Goal: Book appointment/travel/reservation

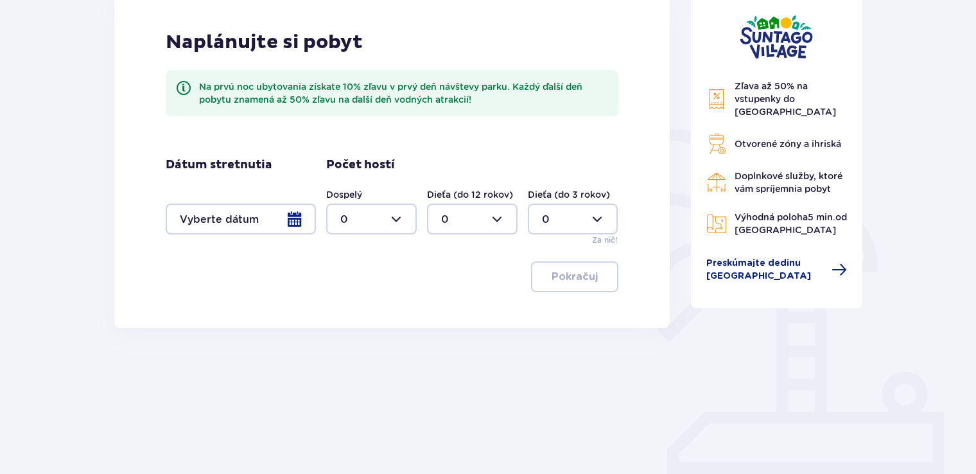
scroll to position [193, 0]
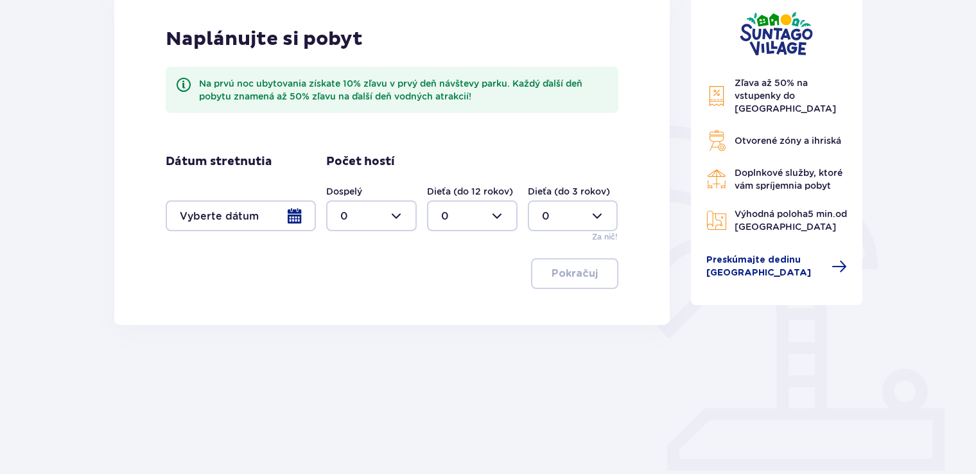
click at [277, 218] on div at bounding box center [241, 215] width 150 height 31
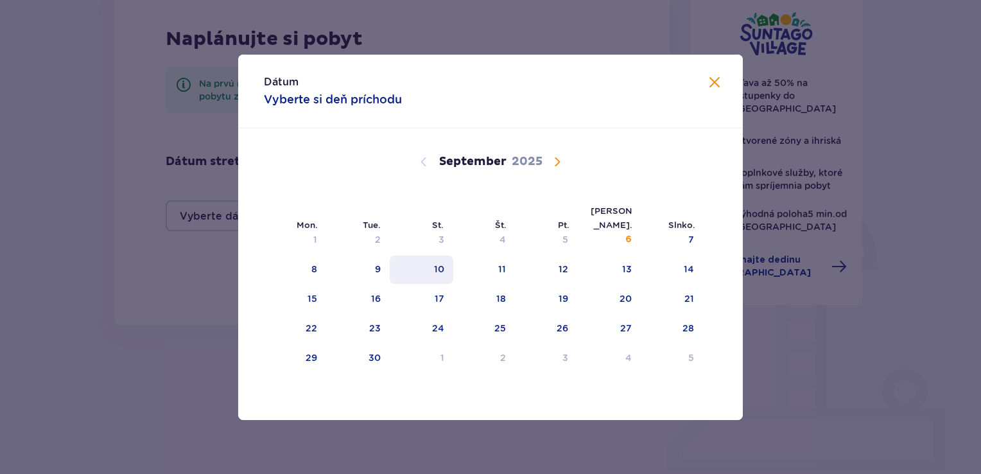
click at [434, 273] on div "10" at bounding box center [439, 269] width 10 height 13
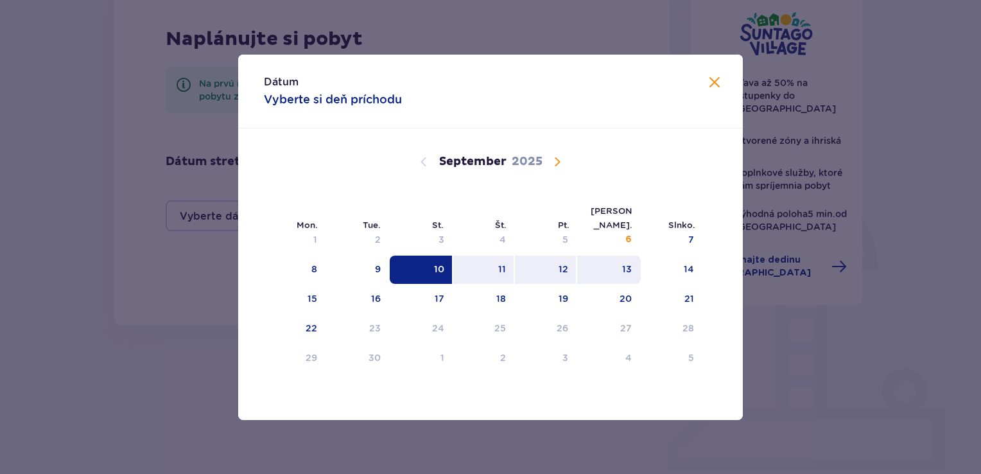
click at [626, 271] on div "13" at bounding box center [627, 269] width 10 height 13
type input "10.09.25 - 13.09.25"
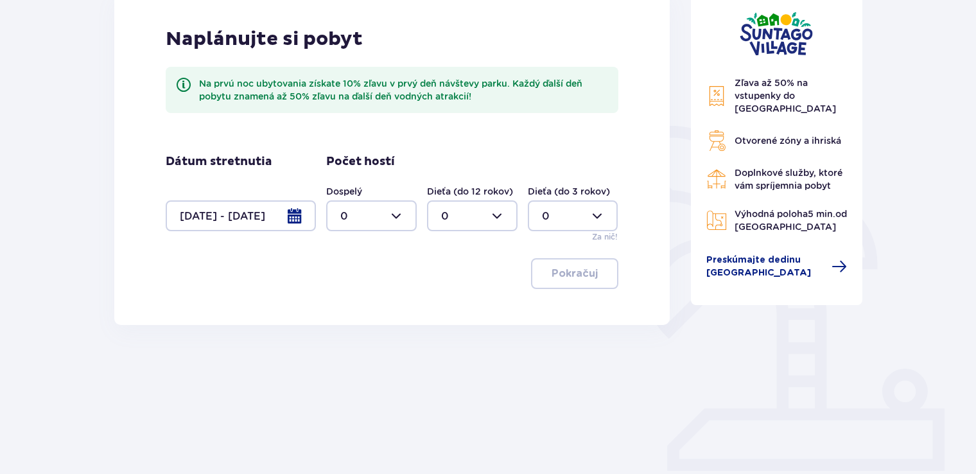
click at [369, 209] on div at bounding box center [371, 215] width 90 height 31
click at [350, 307] on div "2" at bounding box center [371, 309] width 62 height 14
type input "2"
click at [599, 212] on div at bounding box center [573, 215] width 90 height 31
click at [549, 282] on div "1" at bounding box center [573, 282] width 62 height 14
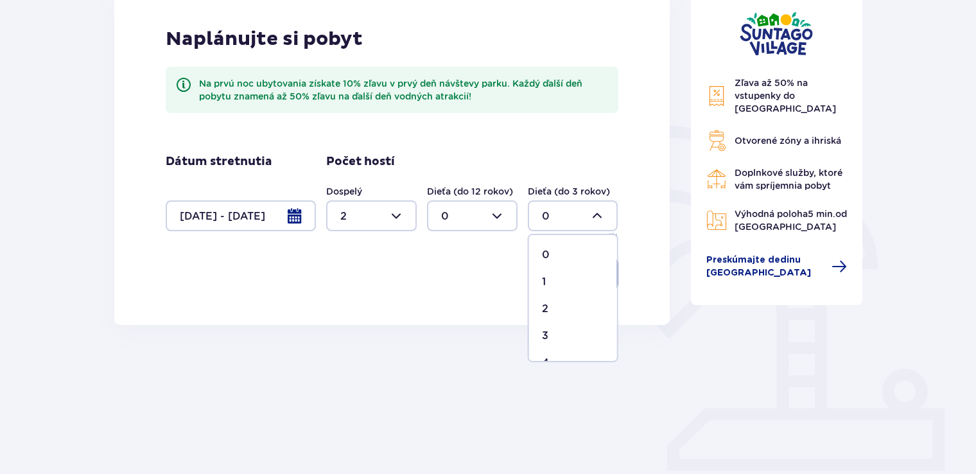
type input "1"
click at [568, 277] on p "Pokračuj" at bounding box center [574, 273] width 46 height 14
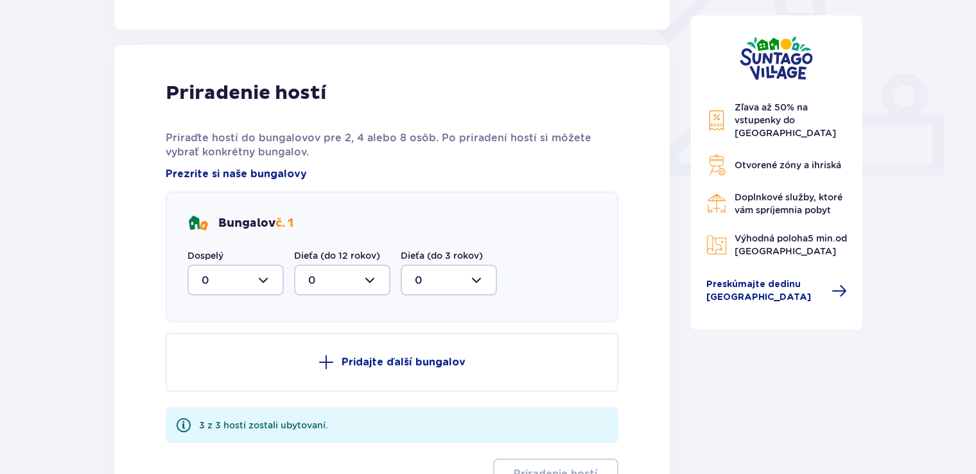
scroll to position [486, 0]
click at [264, 273] on div at bounding box center [235, 281] width 96 height 31
click at [246, 369] on div "2" at bounding box center [236, 374] width 68 height 14
type input "2"
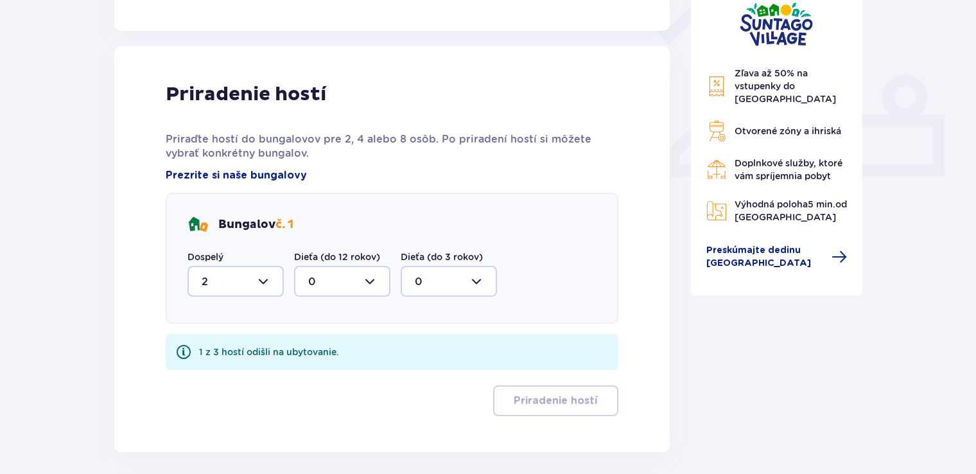
click at [439, 279] on div at bounding box center [448, 281] width 96 height 31
click at [430, 346] on div "1" at bounding box center [449, 347] width 68 height 14
type input "1"
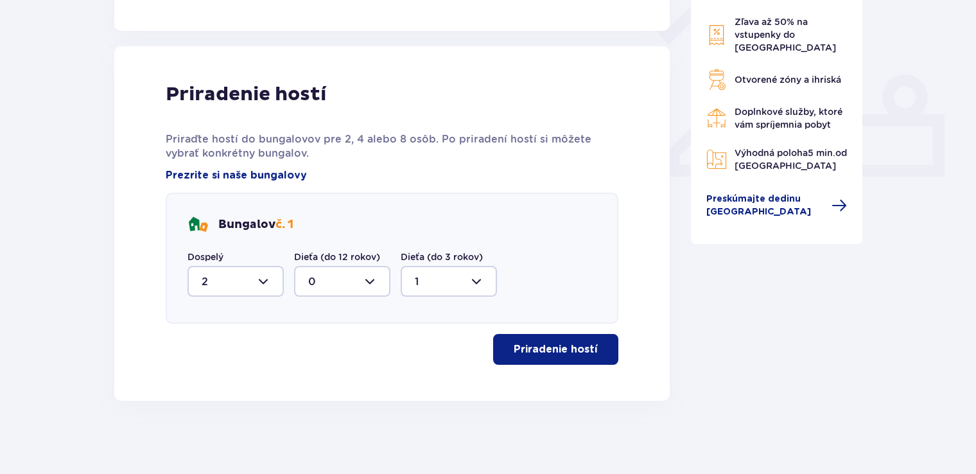
click at [561, 356] on button "Priradenie hostí" at bounding box center [555, 349] width 125 height 31
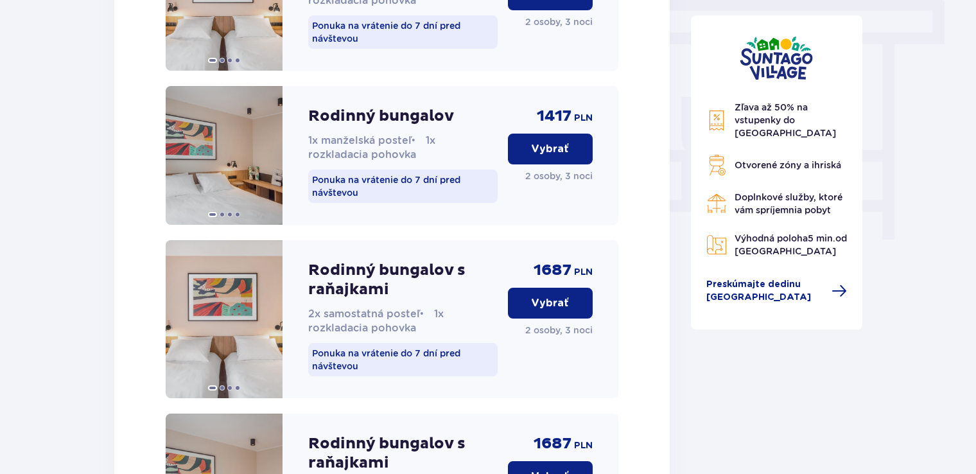
scroll to position [1126, 0]
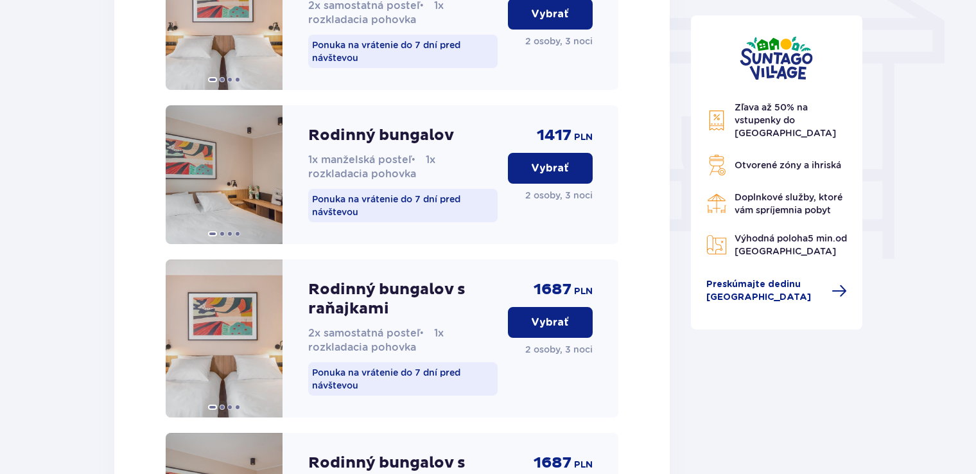
click at [538, 169] on p "Vybrať" at bounding box center [550, 168] width 38 height 14
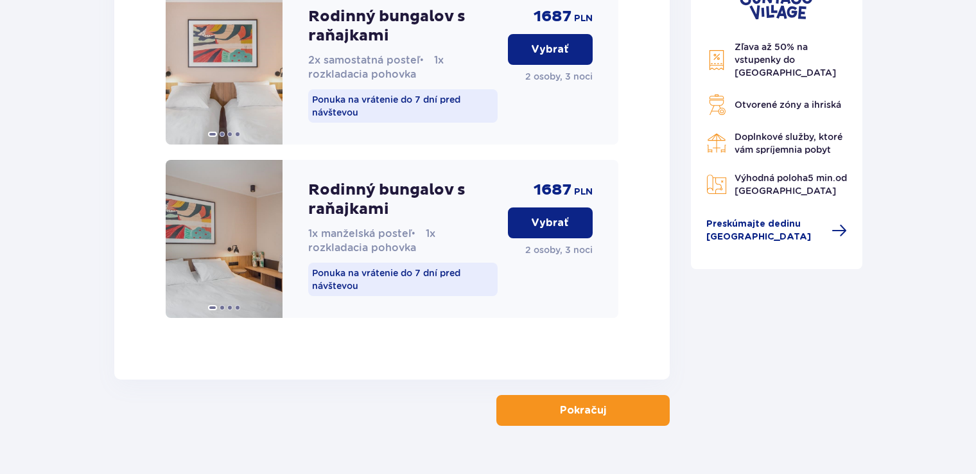
scroll to position [1429, 0]
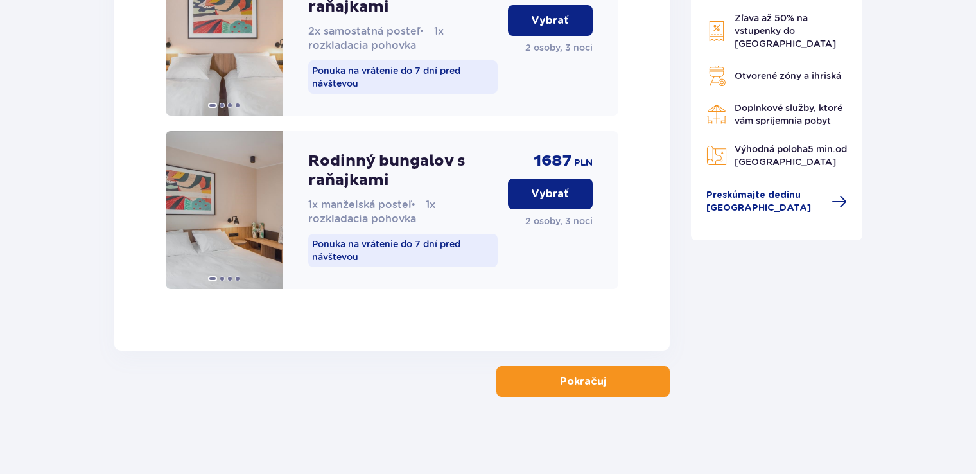
click at [572, 390] on button "Pokračuj" at bounding box center [582, 381] width 173 height 31
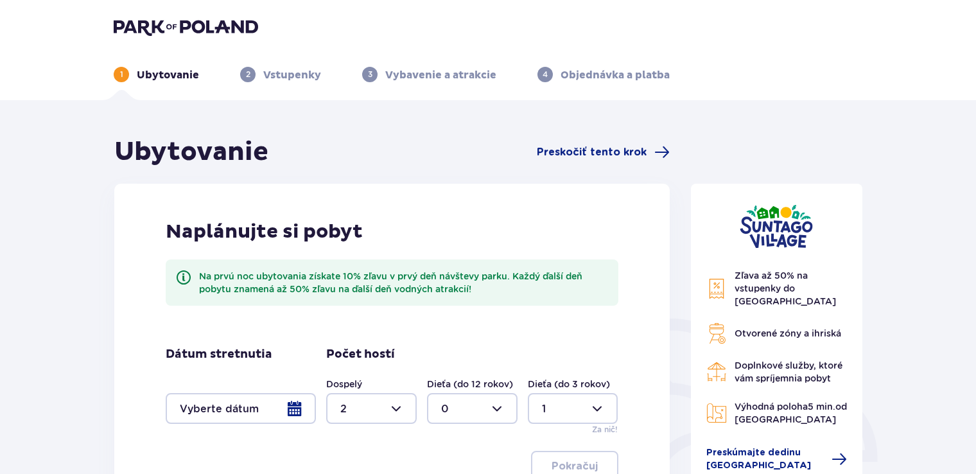
type input "0"
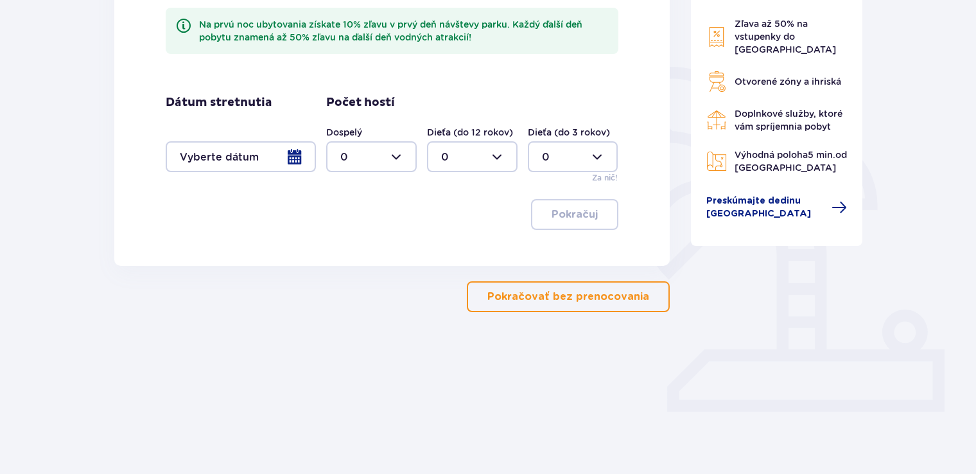
scroll to position [257, 0]
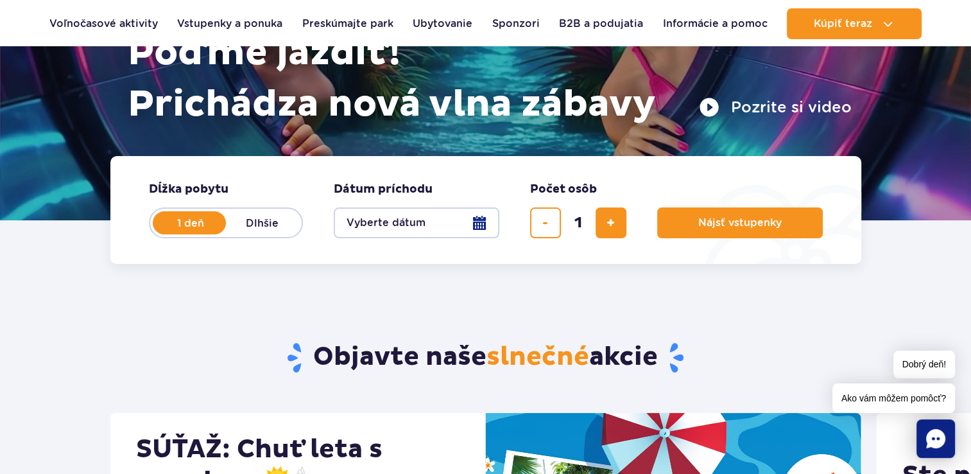
scroll to position [64, 0]
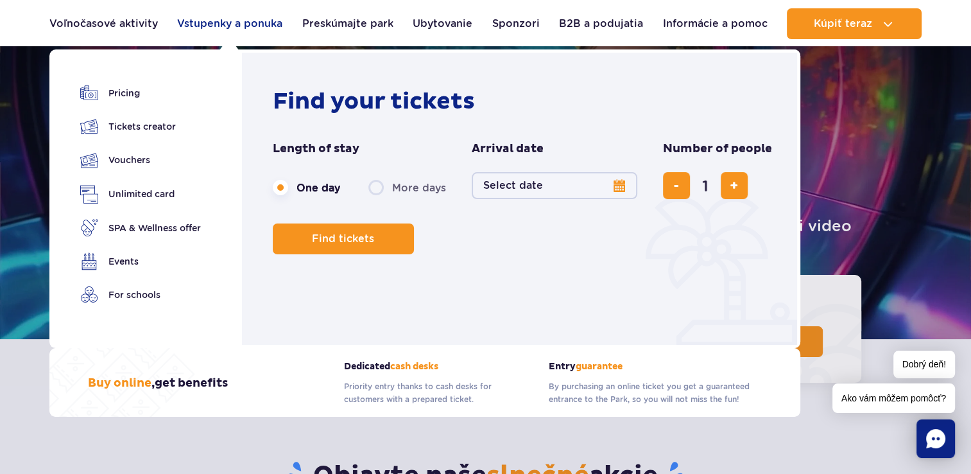
click at [237, 27] on link "Vstupenky a ponuka" at bounding box center [229, 23] width 105 height 31
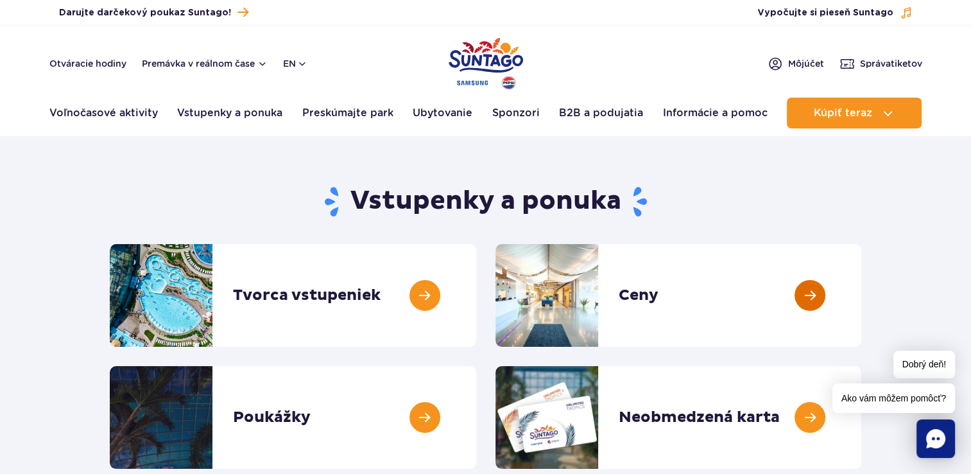
click at [861, 309] on link at bounding box center [861, 295] width 0 height 103
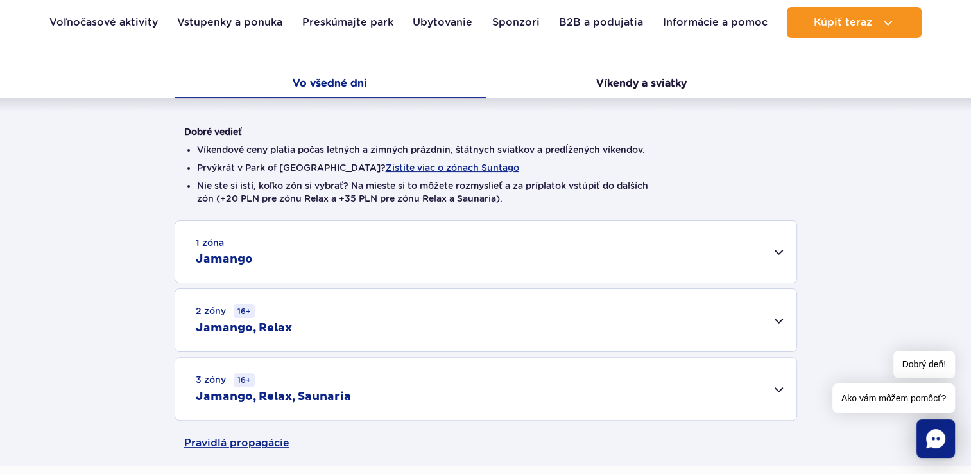
scroll to position [321, 0]
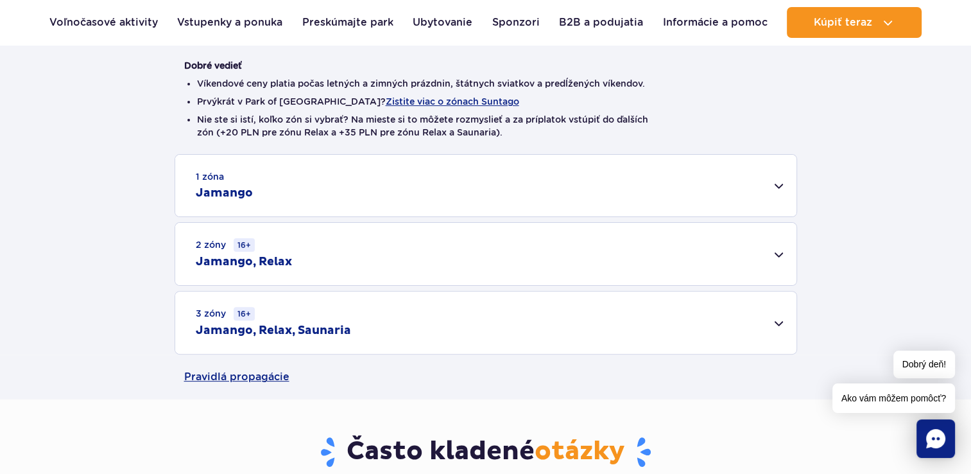
click at [739, 334] on div "3 zóny 16+ Jamango, Relax, Saunaria" at bounding box center [485, 322] width 621 height 62
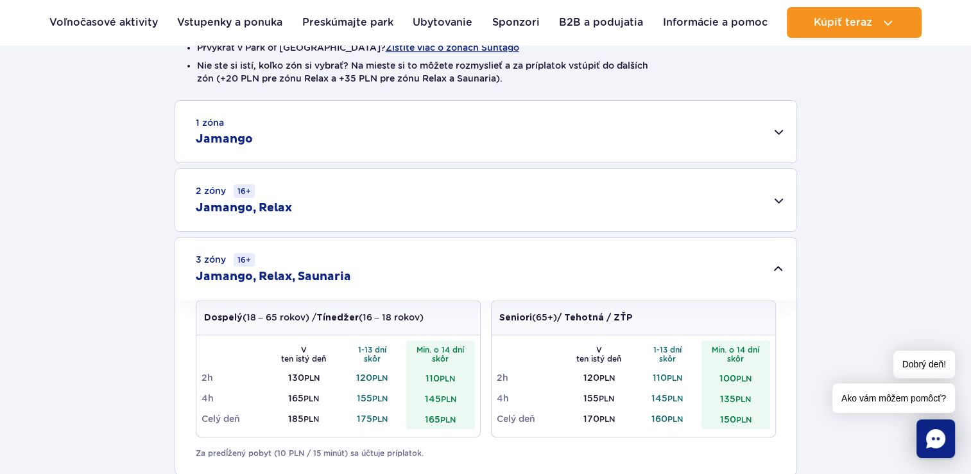
scroll to position [449, 0]
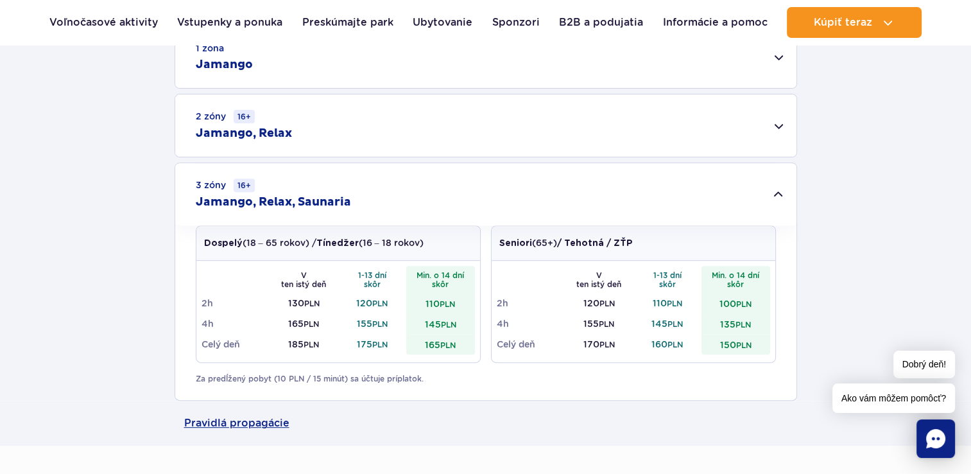
click at [684, 192] on div "3 zóny 16+ Jamango, Relax, Saunaria" at bounding box center [485, 194] width 621 height 62
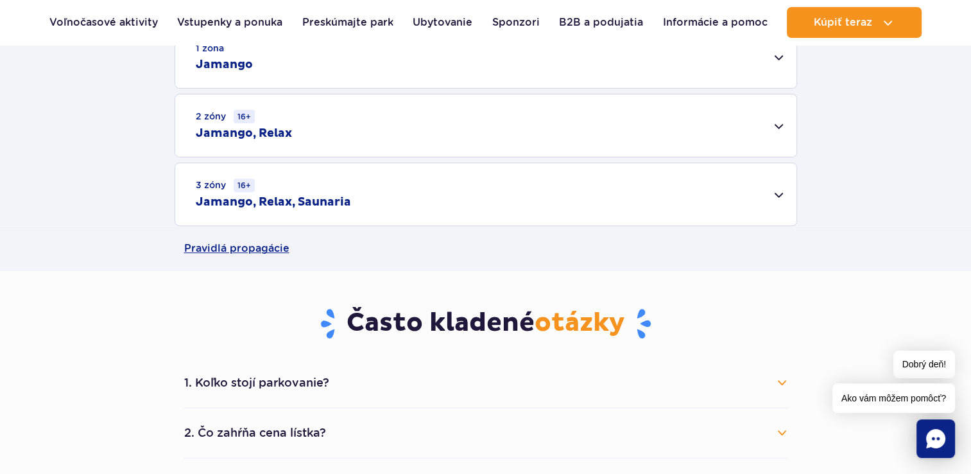
click at [415, 131] on div "2 zóny 16+ Jamango, Relax" at bounding box center [485, 125] width 621 height 62
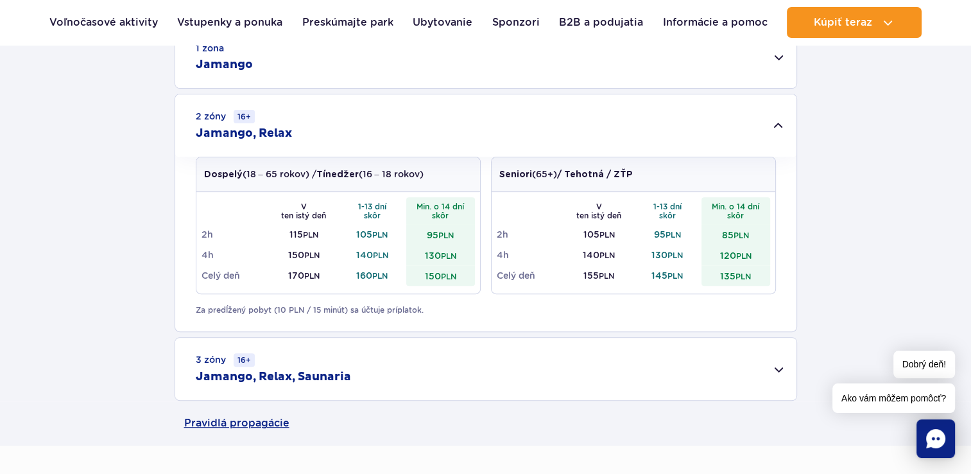
click at [250, 72] on h2 "Jamango" at bounding box center [224, 64] width 57 height 15
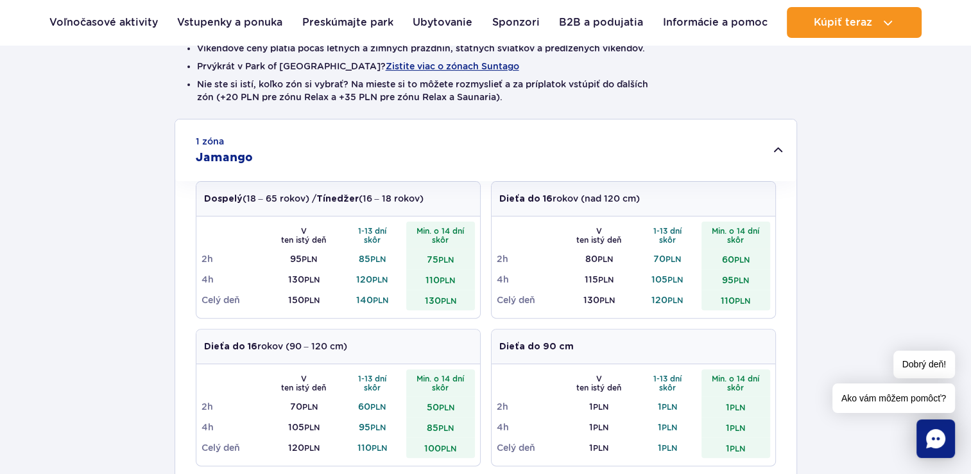
scroll to position [321, 0]
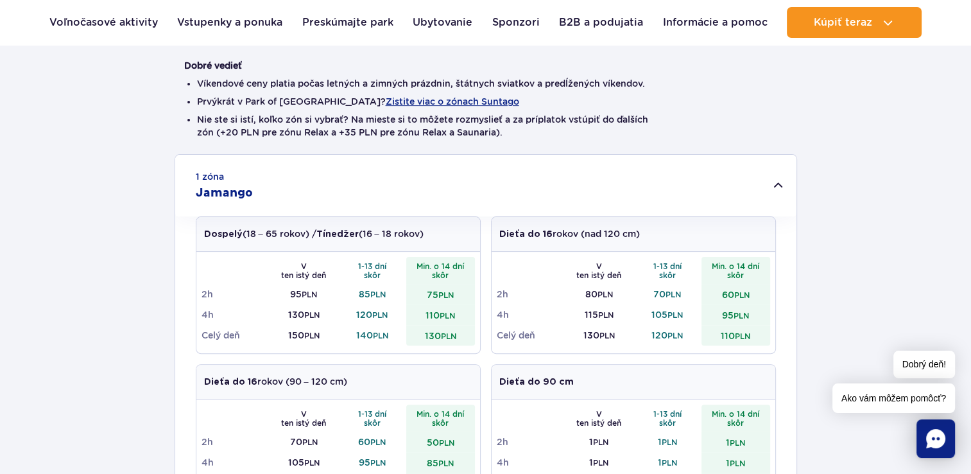
click at [323, 178] on div "1 zóna Jamango" at bounding box center [485, 186] width 621 height 62
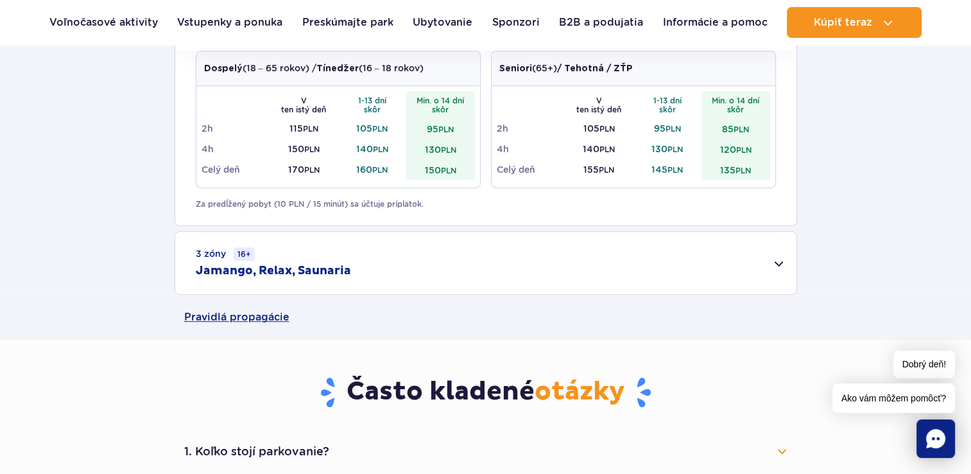
scroll to position [706, 0]
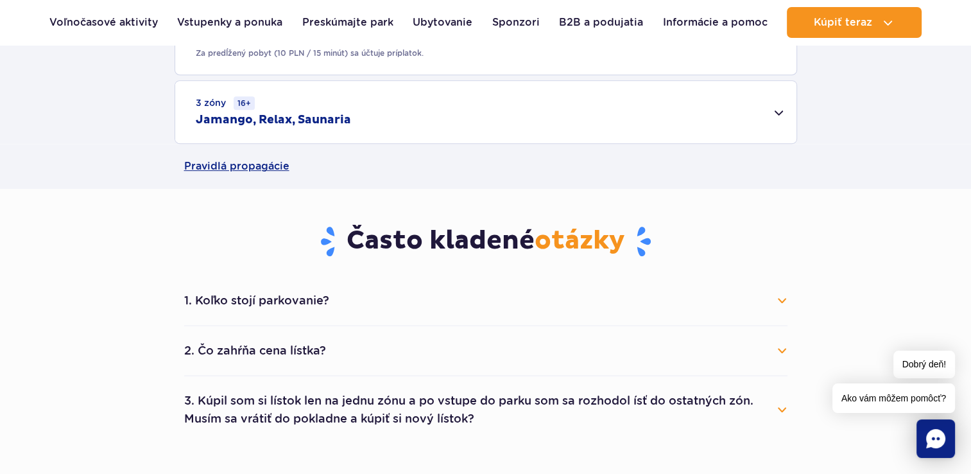
click at [367, 353] on button "2. Čo zahŕňa cena lístka?" at bounding box center [485, 350] width 603 height 28
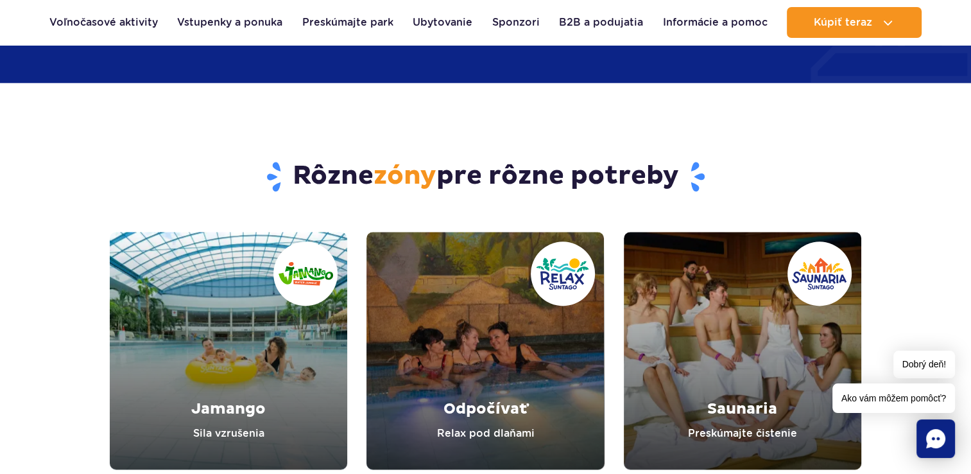
scroll to position [1540, 0]
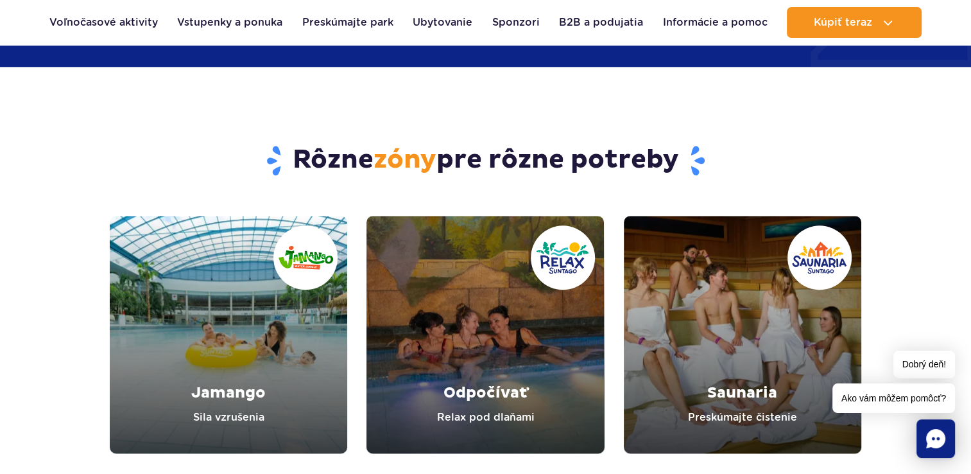
click at [210, 339] on link "Jamango" at bounding box center [228, 334] width 237 height 237
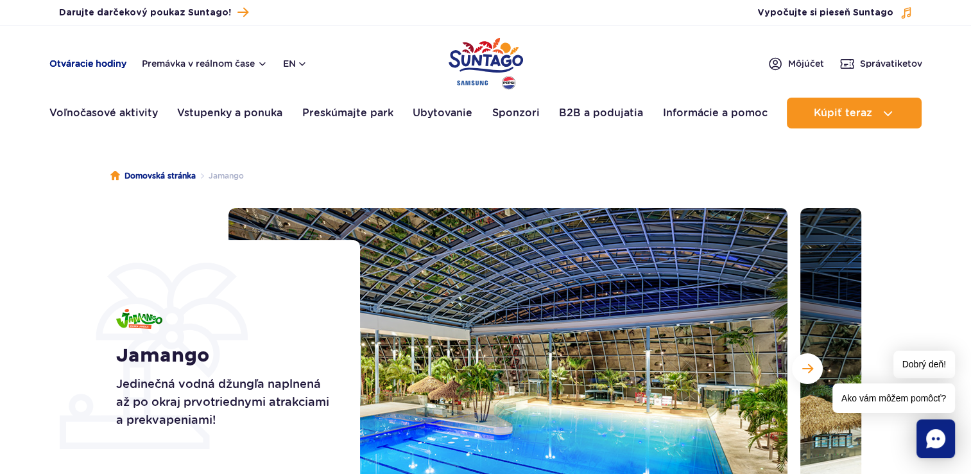
click at [98, 65] on link "Otváracie hodiny" at bounding box center [87, 63] width 77 height 13
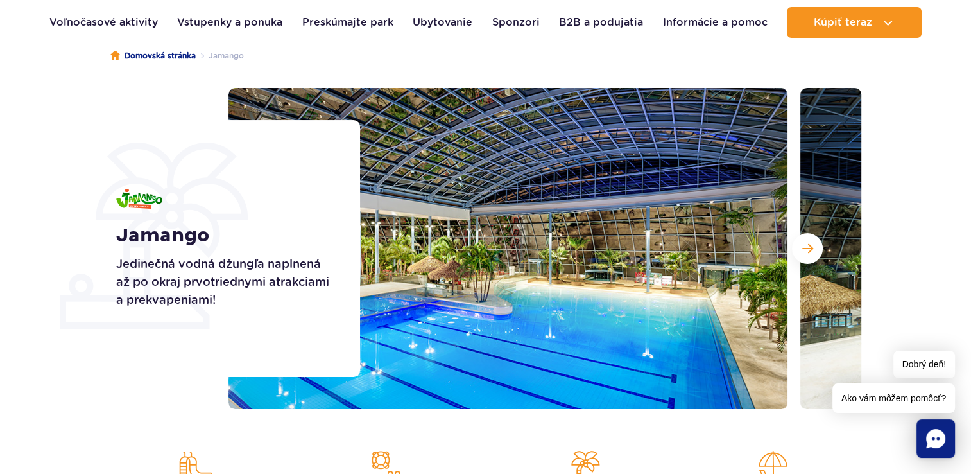
scroll to position [128, 0]
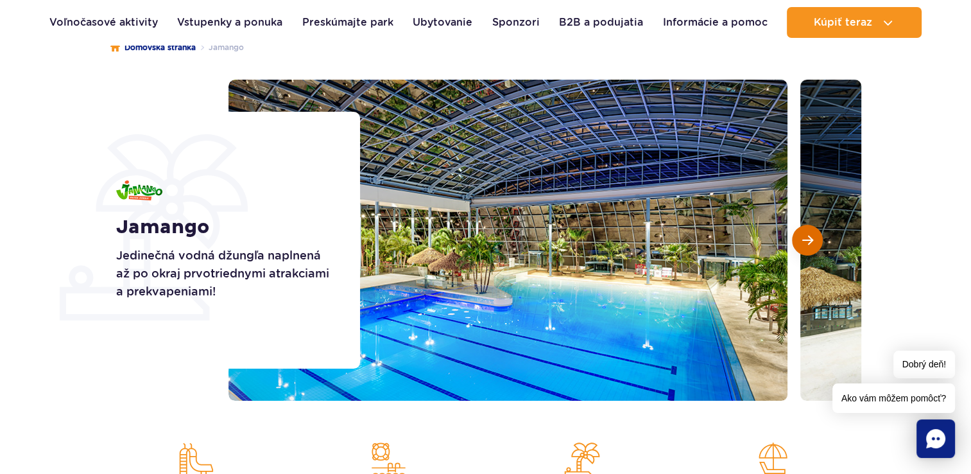
click at [809, 248] on button "Next slide" at bounding box center [807, 240] width 31 height 31
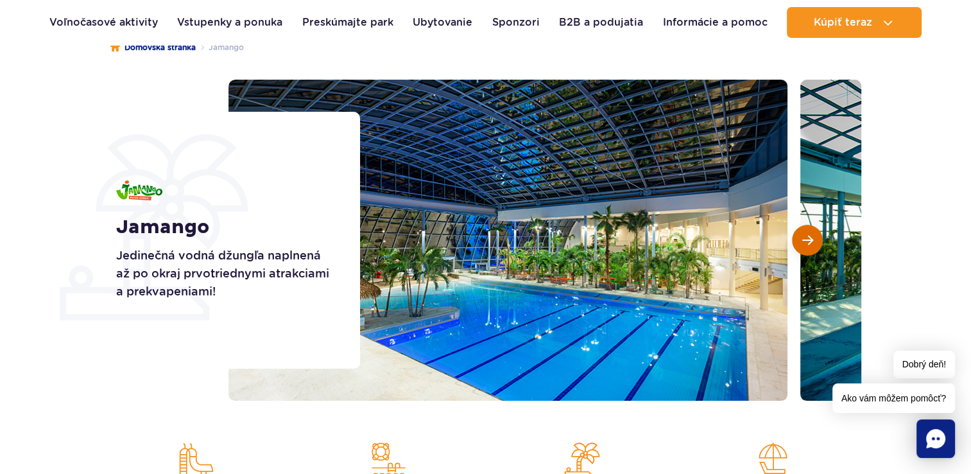
click at [809, 248] on button "Next slide" at bounding box center [807, 240] width 31 height 31
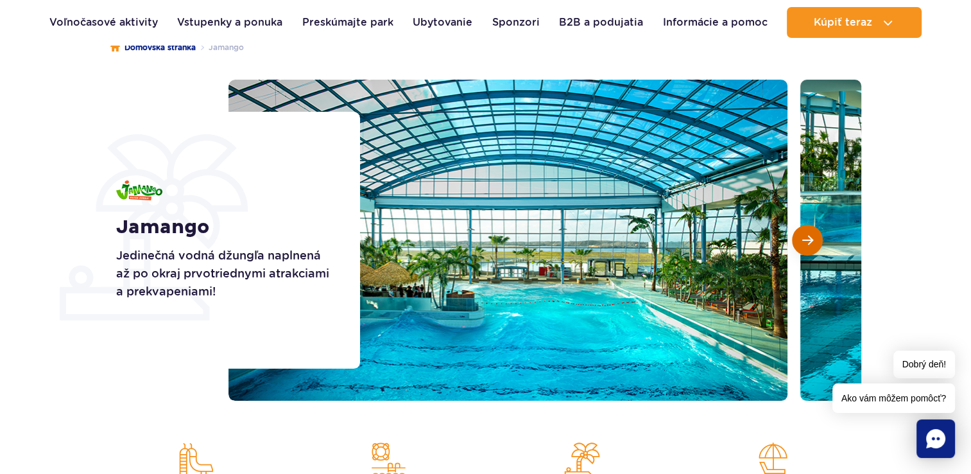
click at [809, 248] on button "Next slide" at bounding box center [807, 240] width 31 height 31
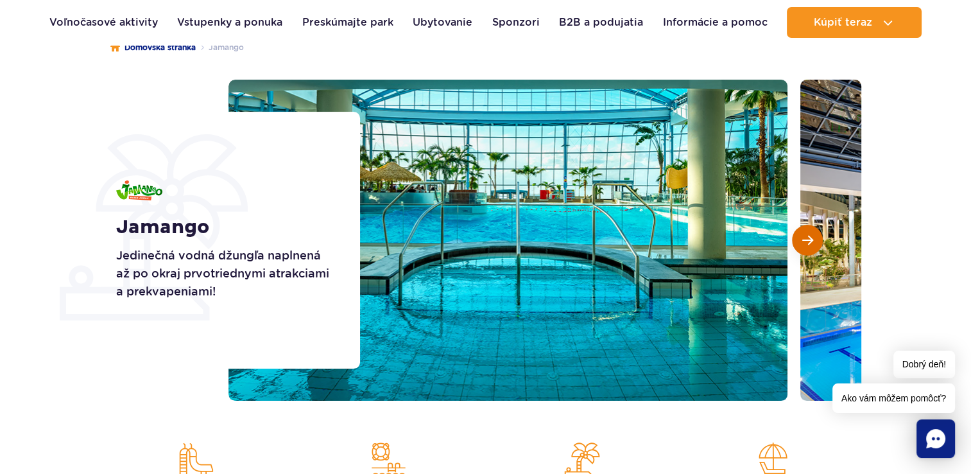
click at [809, 248] on button "Next slide" at bounding box center [807, 240] width 31 height 31
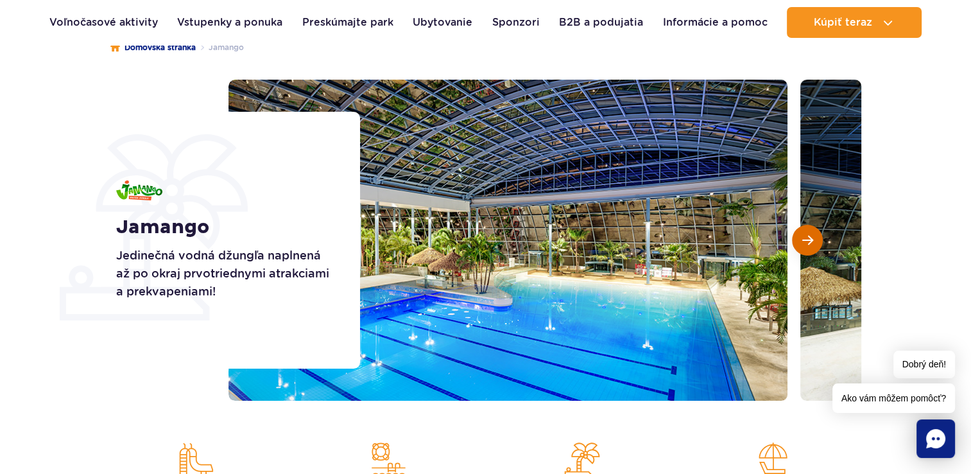
click at [809, 248] on button "Next slide" at bounding box center [807, 240] width 31 height 31
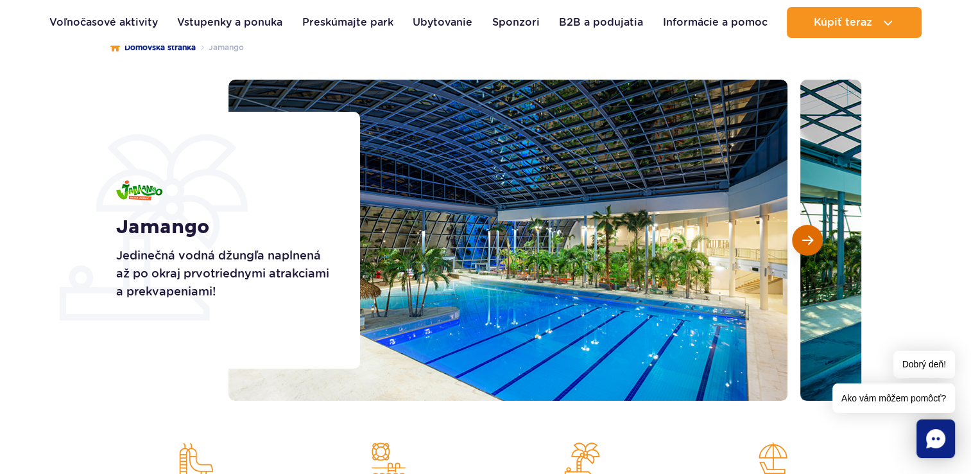
click at [809, 248] on button "Next slide" at bounding box center [807, 240] width 31 height 31
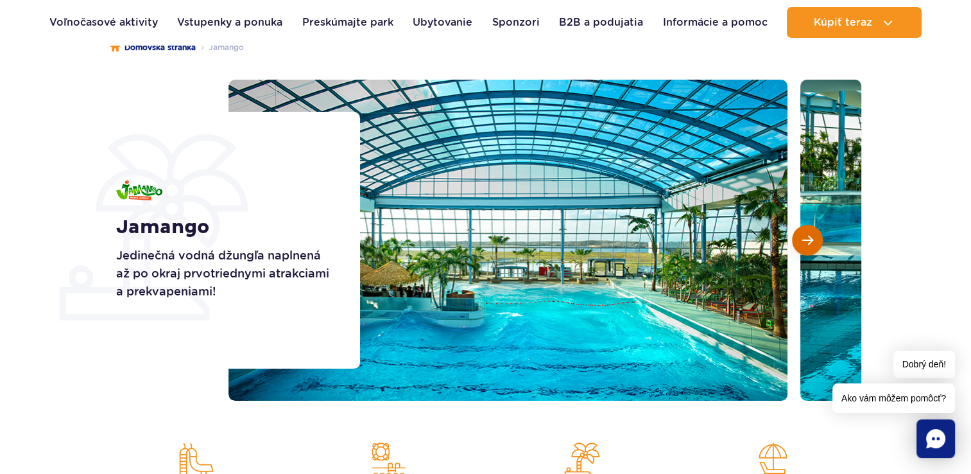
click at [809, 248] on button "Next slide" at bounding box center [807, 240] width 31 height 31
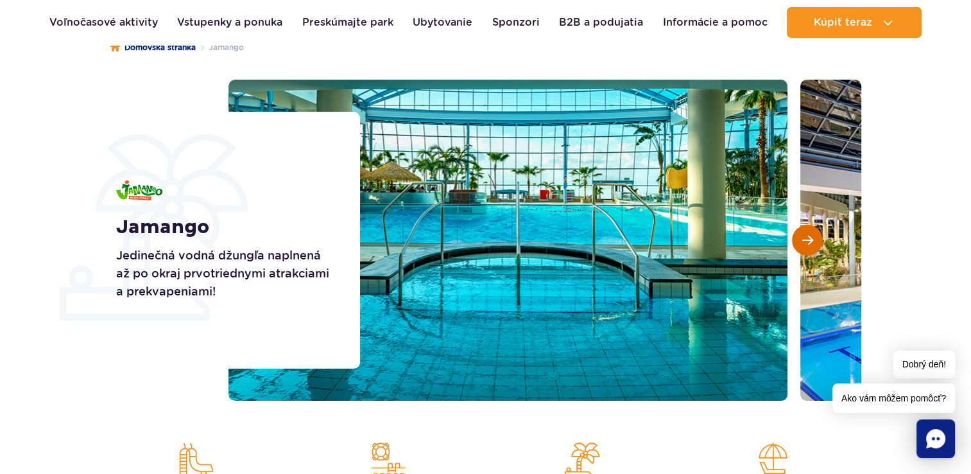
click at [809, 248] on button "Next slide" at bounding box center [807, 240] width 31 height 31
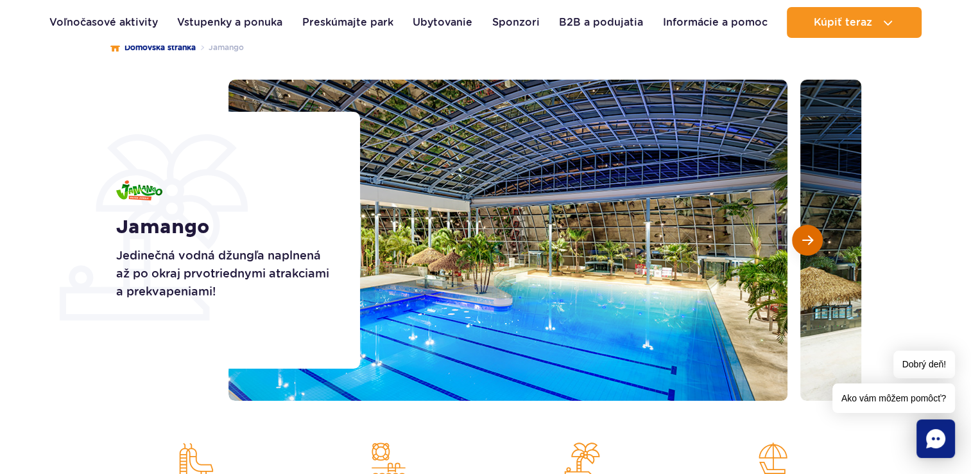
click at [809, 248] on button "Next slide" at bounding box center [807, 240] width 31 height 31
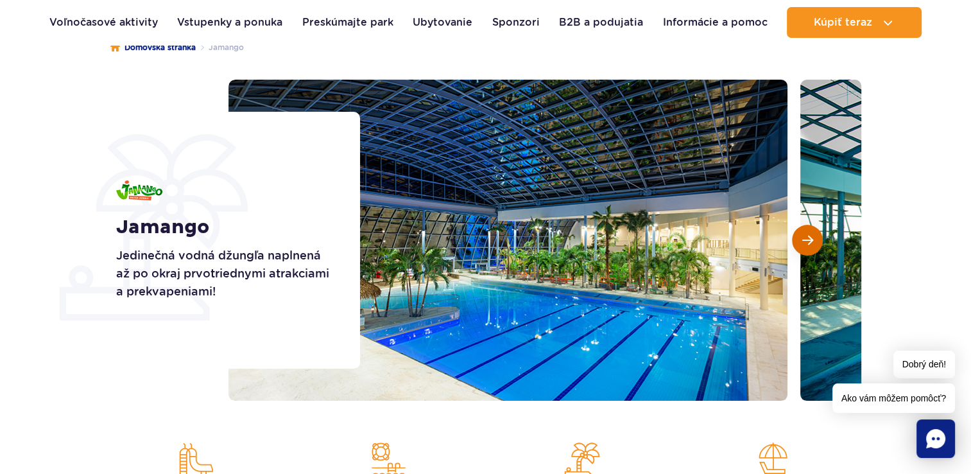
click at [809, 248] on button "Next slide" at bounding box center [807, 240] width 31 height 31
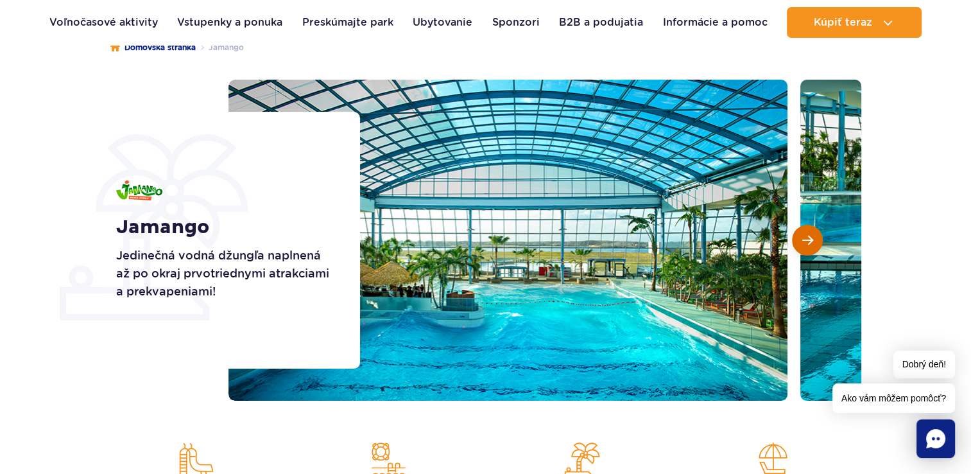
click at [809, 248] on button "Next slide" at bounding box center [807, 240] width 31 height 31
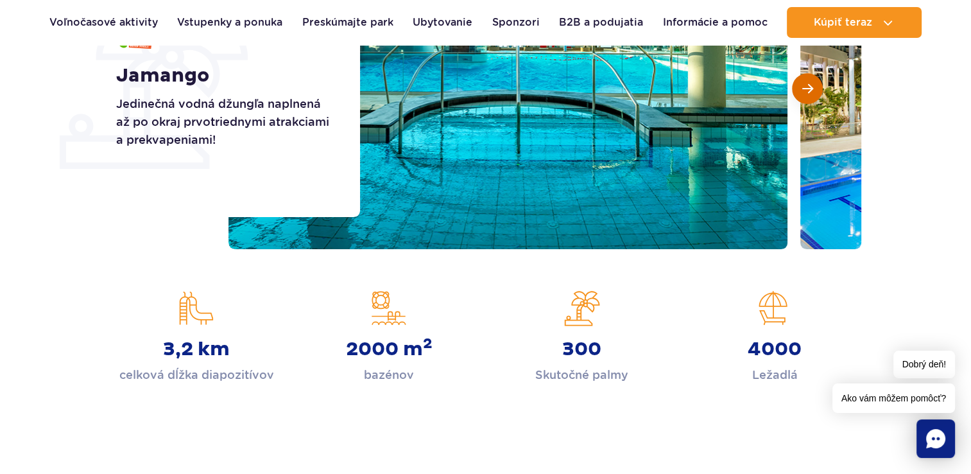
scroll to position [449, 0]
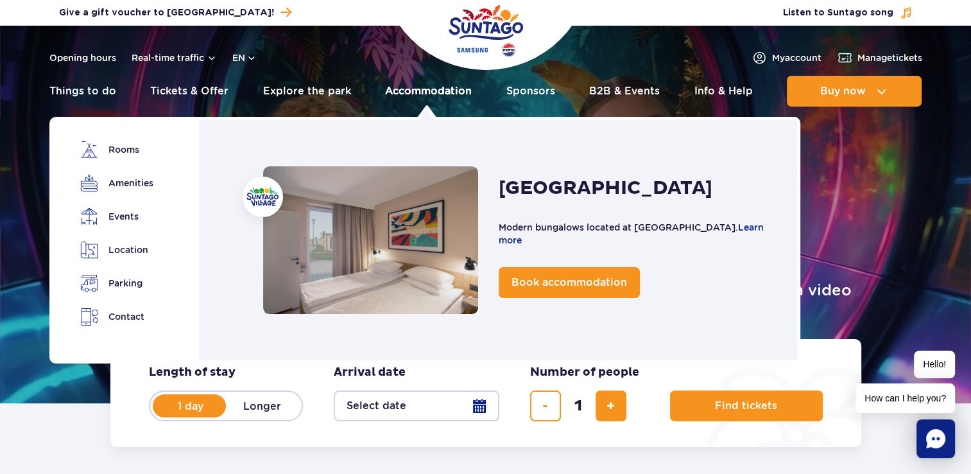
click at [455, 98] on link "Accommodation" at bounding box center [428, 91] width 87 height 31
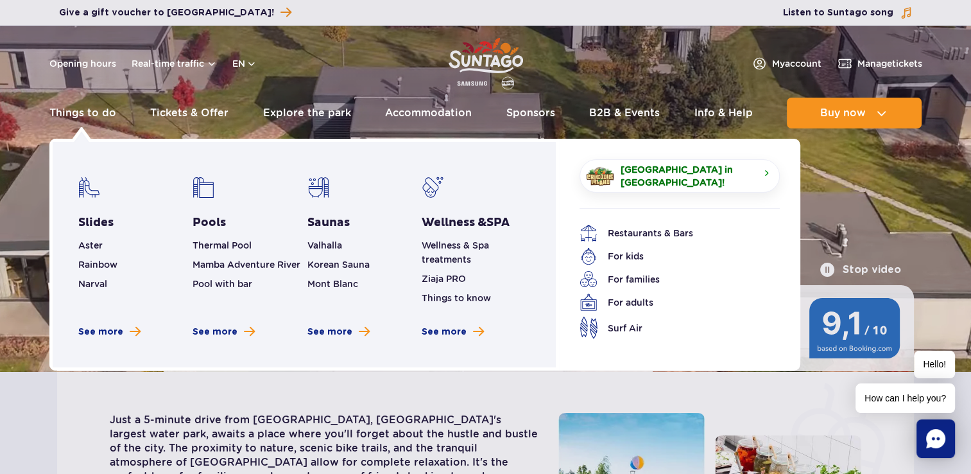
click at [98, 212] on div "Slides Aster Rainbow [GEOGRAPHIC_DATA] See more" at bounding box center [135, 257] width 115 height 162
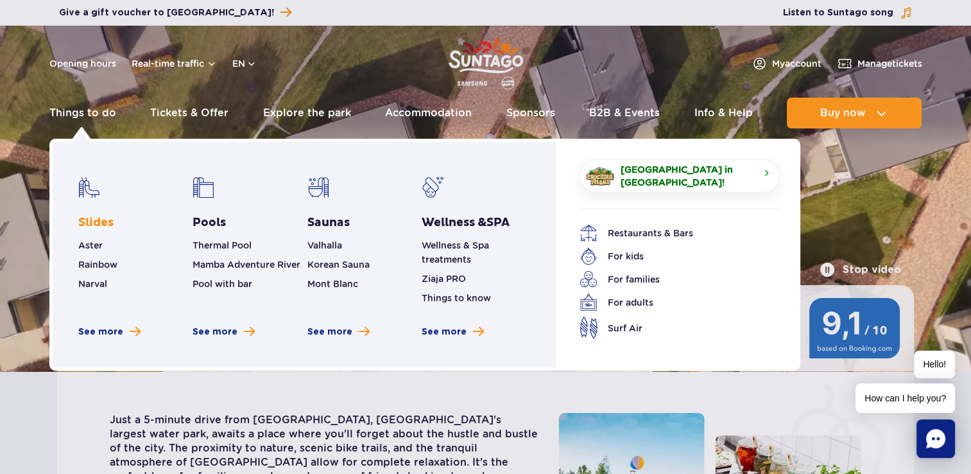
click at [98, 220] on link "Slides" at bounding box center [95, 222] width 35 height 15
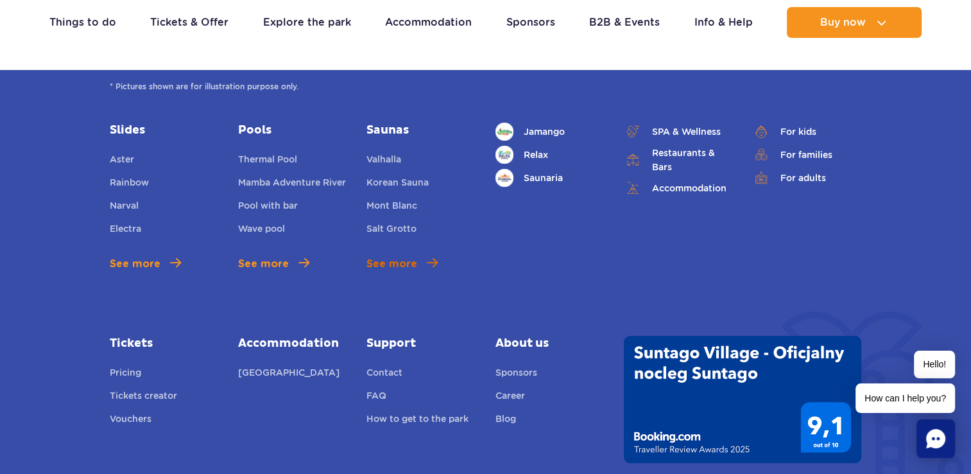
scroll to position [4823, 0]
click at [814, 130] on link "For kids" at bounding box center [806, 131] width 109 height 18
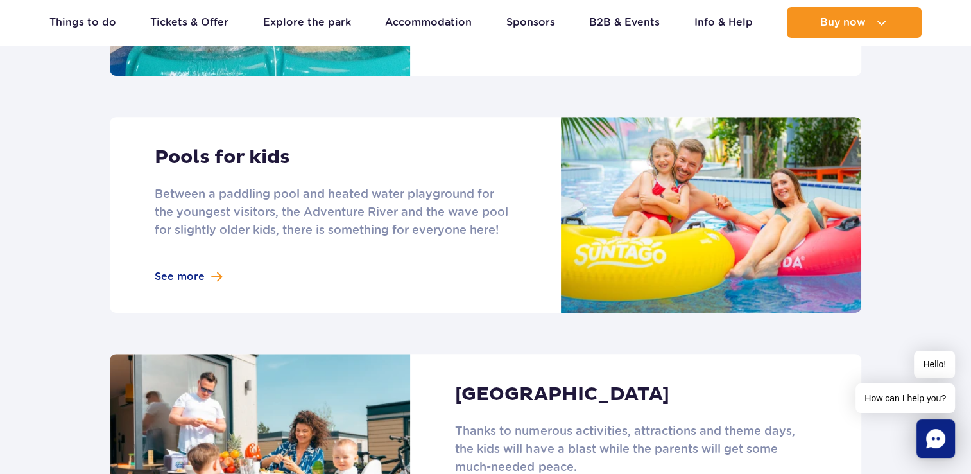
scroll to position [1073, 0]
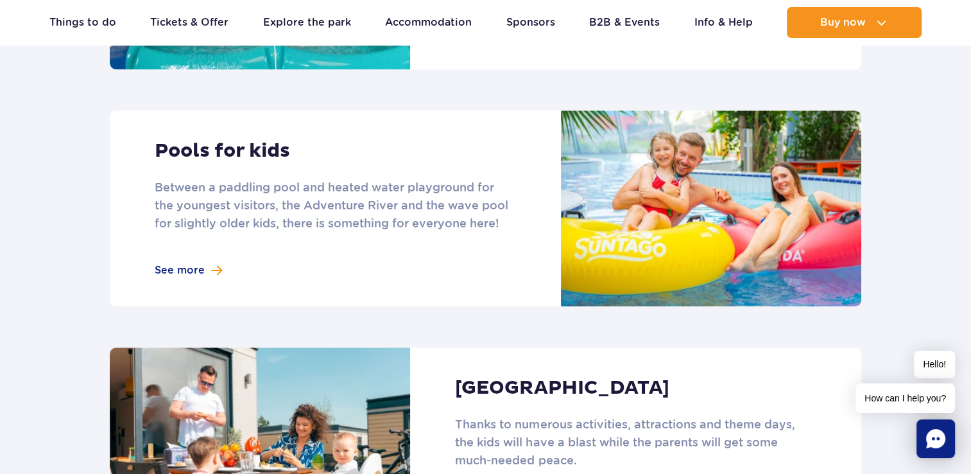
click at [180, 249] on link at bounding box center [486, 208] width 752 height 196
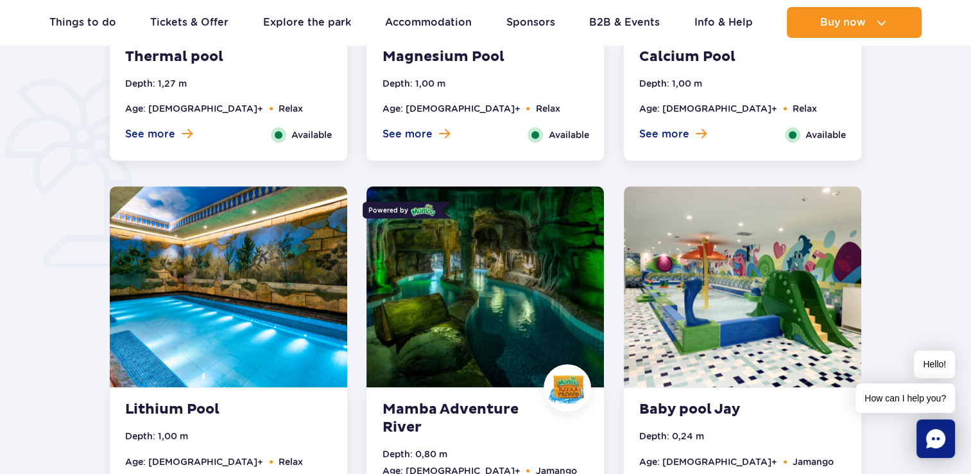
scroll to position [949, 0]
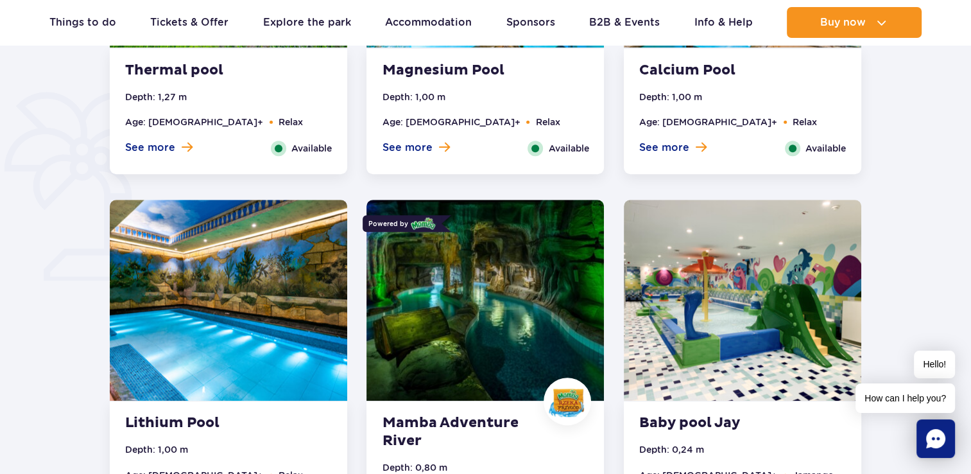
click at [718, 309] on img at bounding box center [742, 300] width 237 height 201
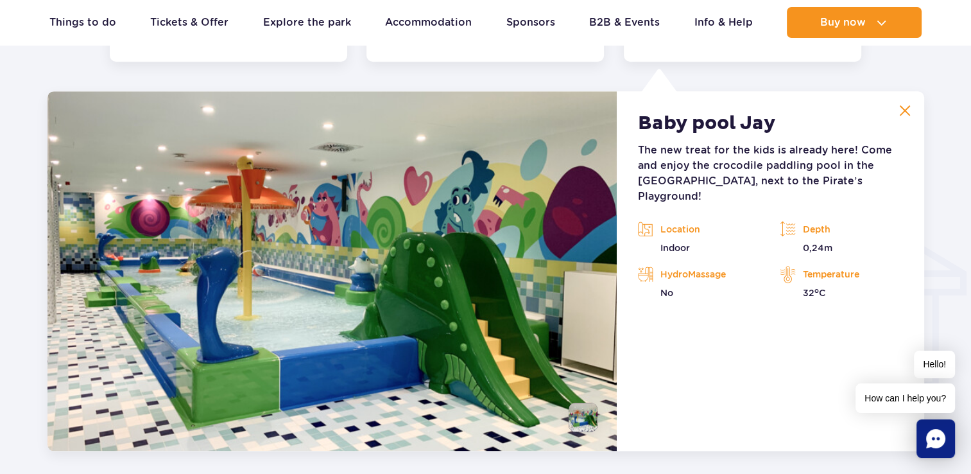
scroll to position [1413, 0]
click at [670, 242] on p "Indoor" at bounding box center [698, 248] width 123 height 13
drag, startPoint x: 670, startPoint y: 236, endPoint x: 739, endPoint y: 332, distance: 118.3
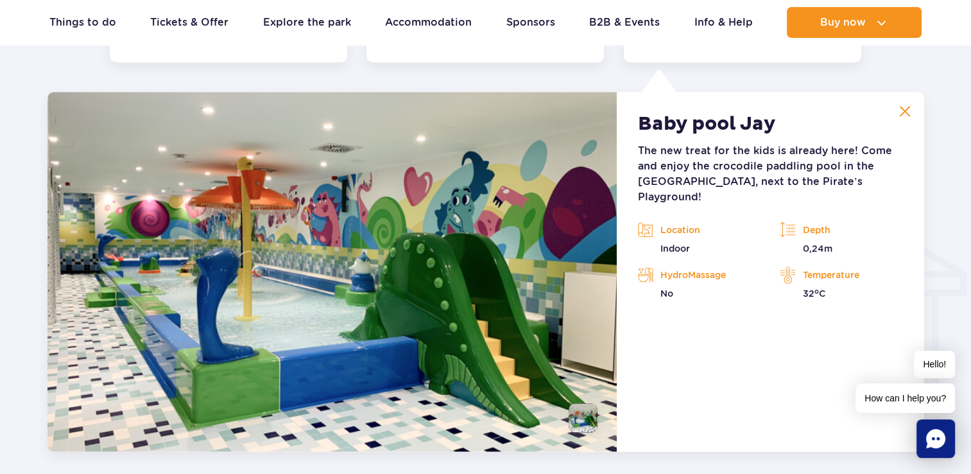
click at [739, 332] on article "Baby pool Jay The new treat for the kids is already here! Come and enjoy the cr…" at bounding box center [770, 271] width 307 height 359
click at [814, 242] on p "0,24m" at bounding box center [841, 248] width 123 height 13
drag, startPoint x: 814, startPoint y: 236, endPoint x: 765, endPoint y: 323, distance: 99.4
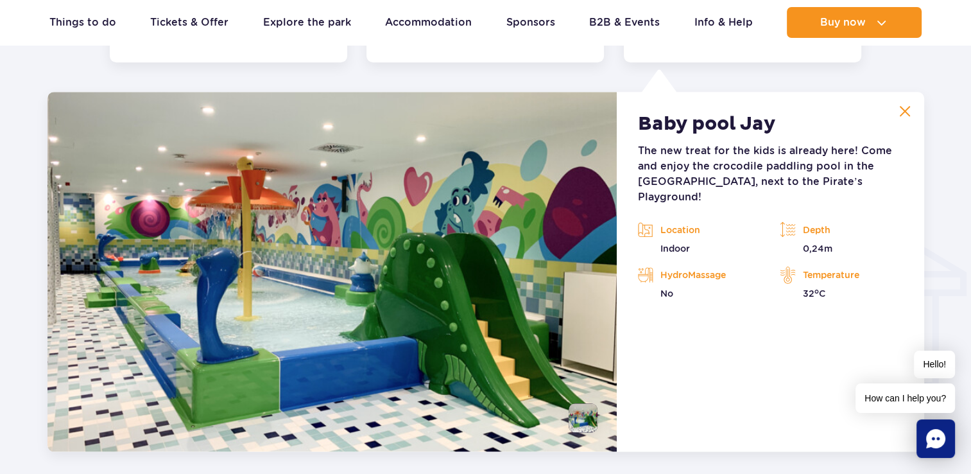
click at [765, 323] on article "Baby pool Jay The new treat for the kids is already here! Come and enjoy the cr…" at bounding box center [770, 271] width 307 height 359
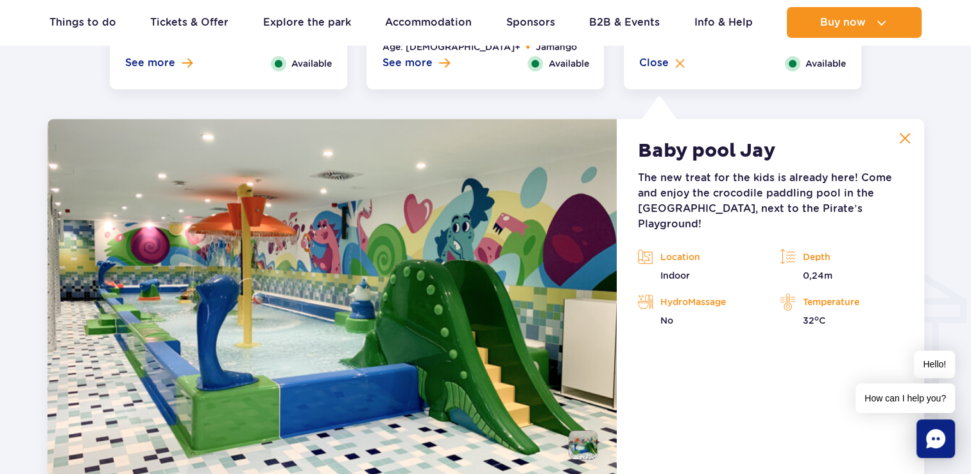
scroll to position [1385, 0]
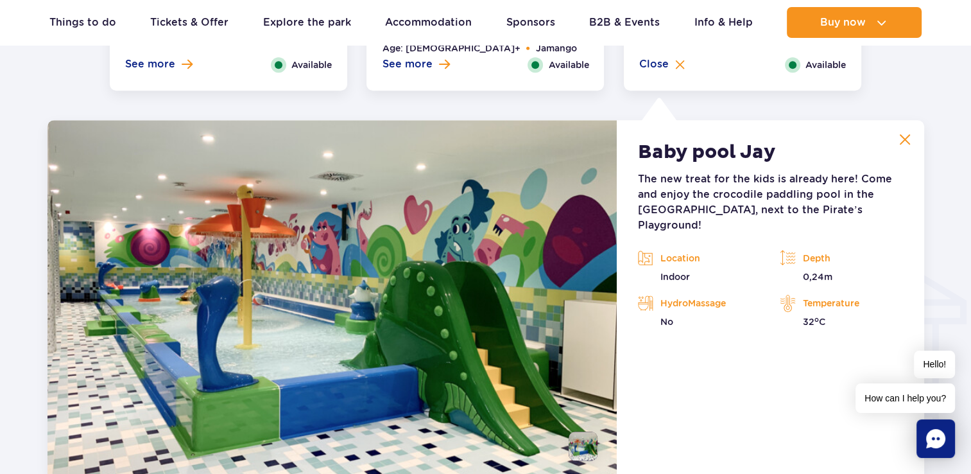
click at [906, 133] on img at bounding box center [905, 139] width 12 height 12
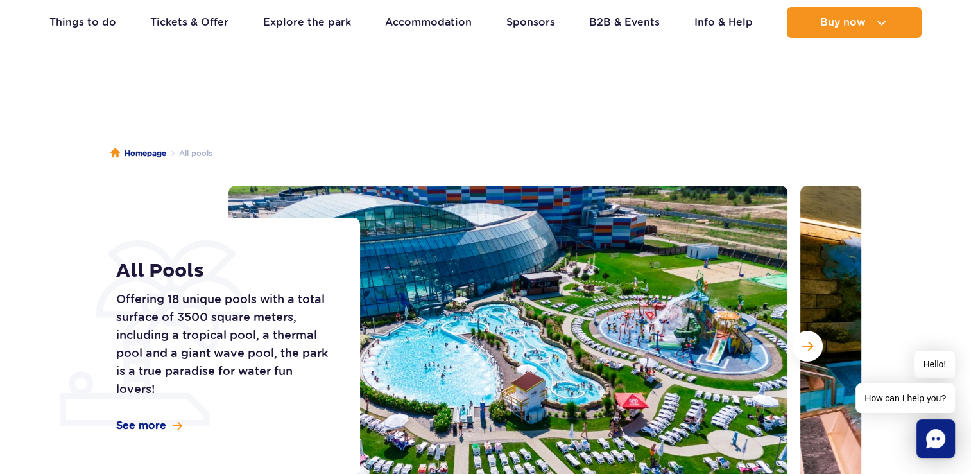
scroll to position [23, 0]
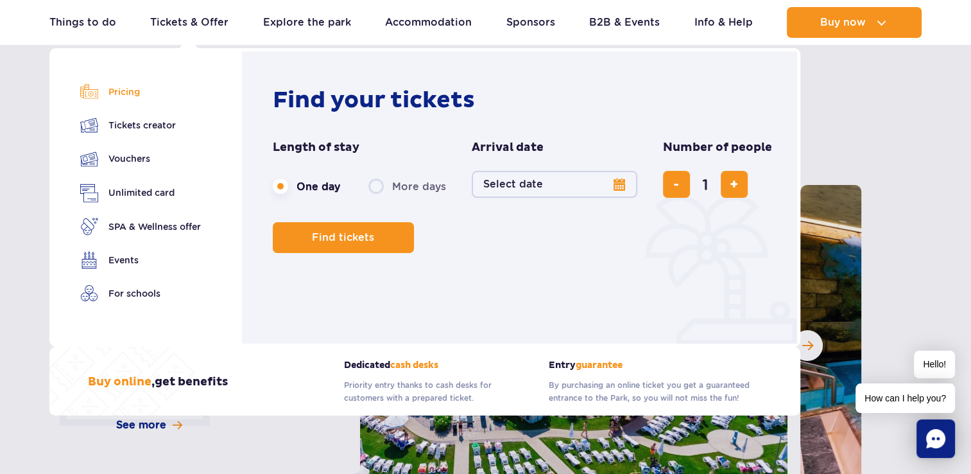
click at [116, 95] on link "Pricing" at bounding box center [140, 92] width 121 height 18
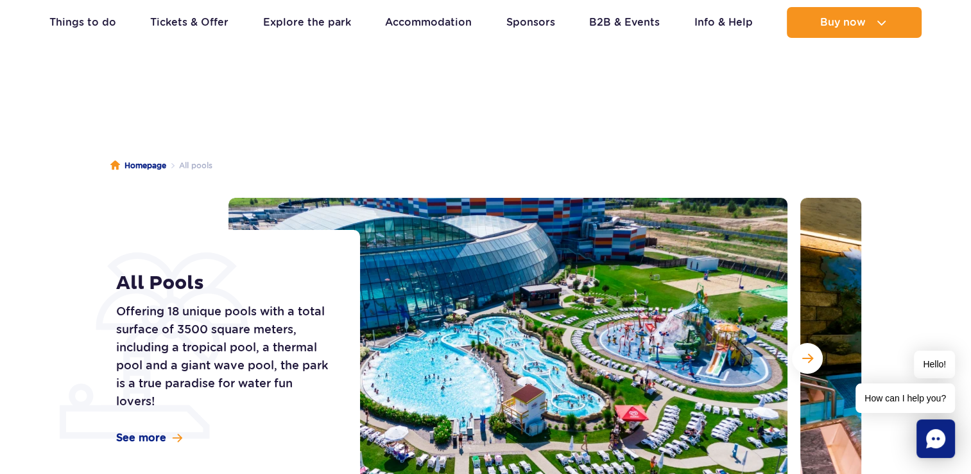
scroll to position [0, 0]
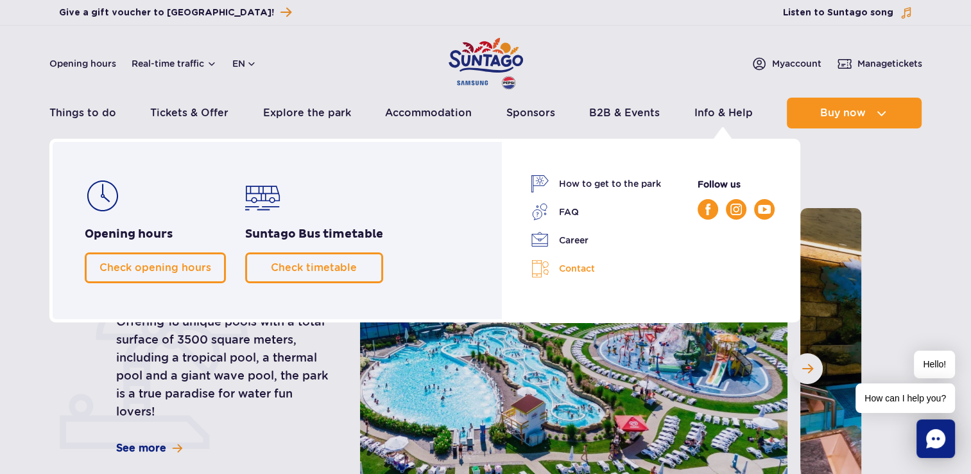
click at [587, 261] on link "Contact" at bounding box center [596, 268] width 130 height 19
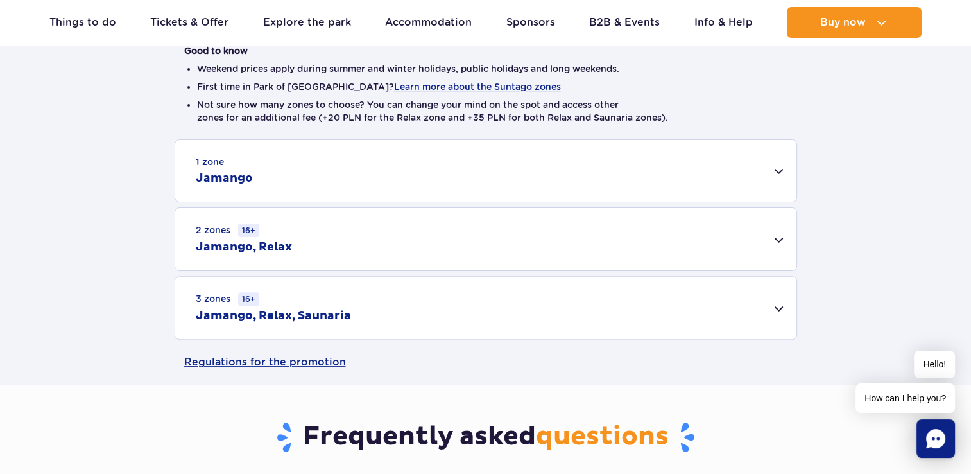
scroll to position [332, 0]
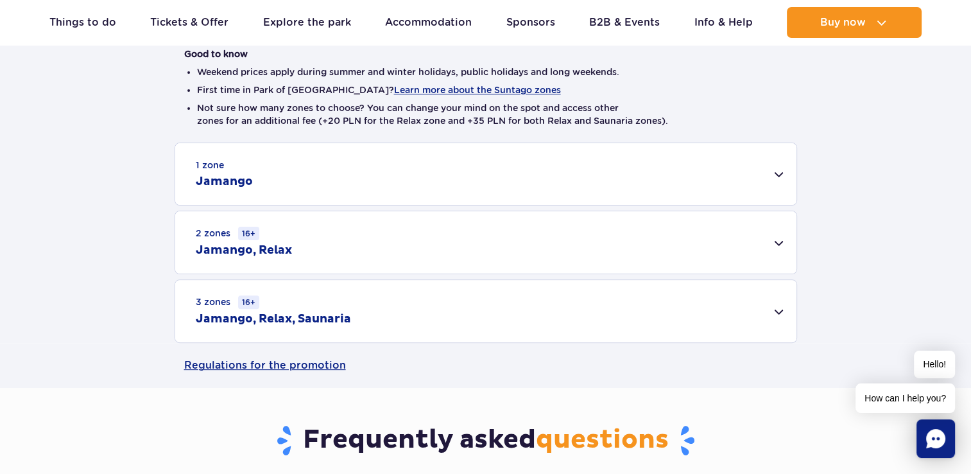
click at [577, 291] on div "3 zones 16+ Jamango, Relax, Saunaria" at bounding box center [485, 311] width 621 height 62
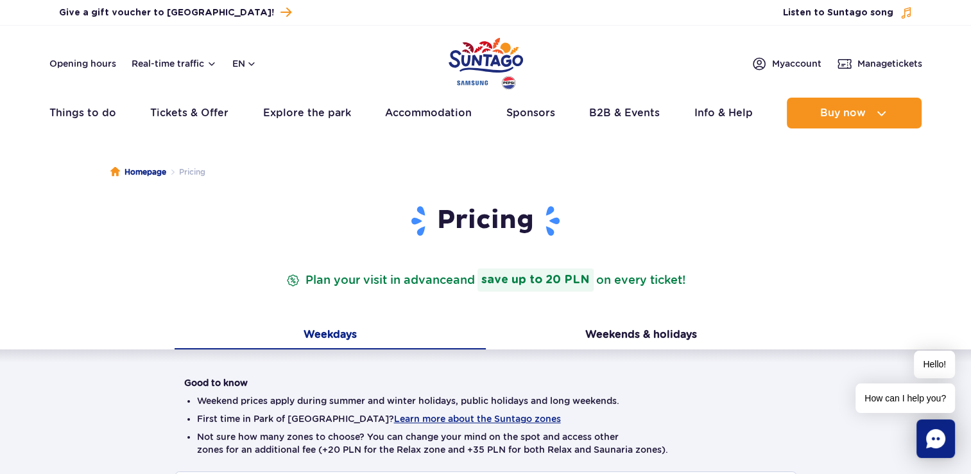
scroll to position [0, 0]
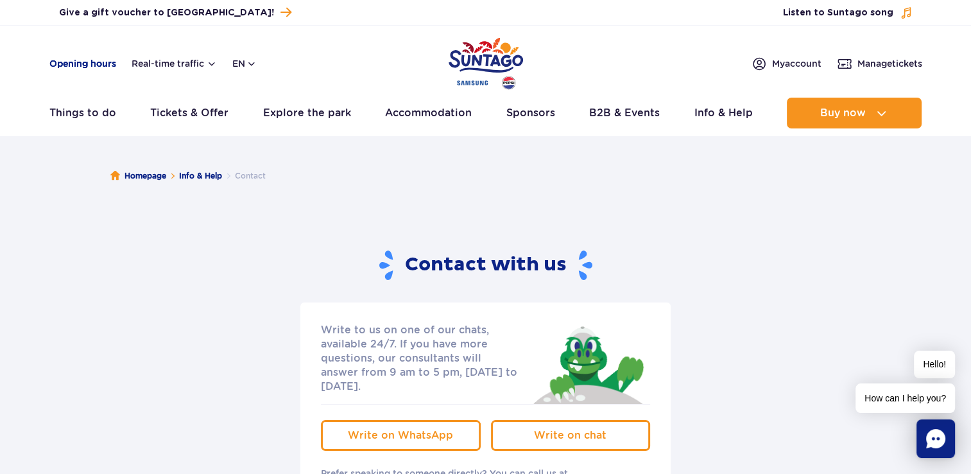
click at [89, 62] on link "Opening hours" at bounding box center [82, 63] width 67 height 13
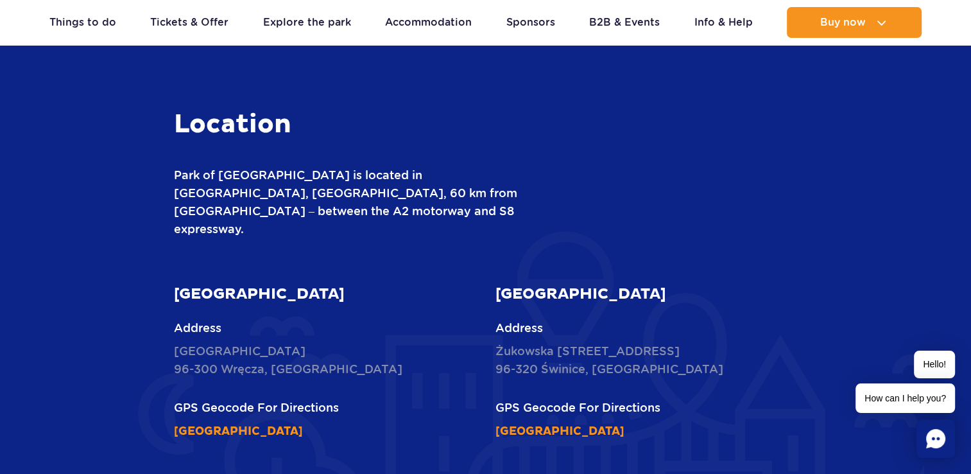
scroll to position [1499, 0]
click at [244, 341] on p "Nowy Świat [STREET_ADDRESS]" at bounding box center [325, 359] width 302 height 36
click at [105, 327] on div "Location Park of [GEOGRAPHIC_DATA] is located in [GEOGRAPHIC_DATA], [GEOGRAPHIC…" at bounding box center [485, 442] width 771 height 669
click at [245, 341] on p "Nowy Świat [STREET_ADDRESS]" at bounding box center [325, 359] width 302 height 36
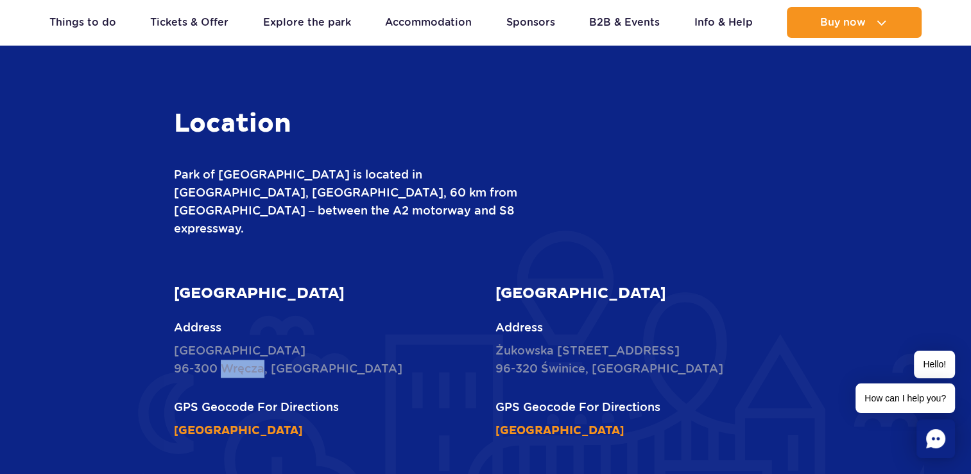
click at [245, 341] on p "Nowy Świat [STREET_ADDRESS]" at bounding box center [325, 359] width 302 height 36
copy p "Wręcza"
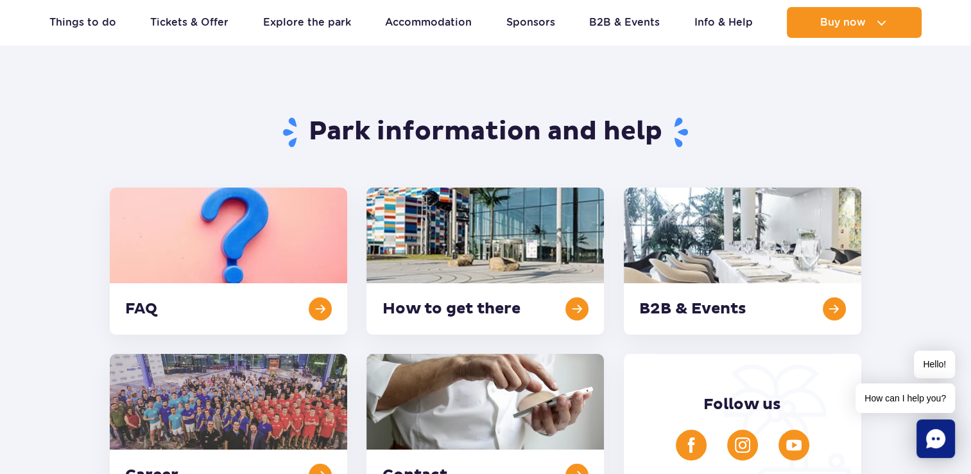
scroll to position [0, 0]
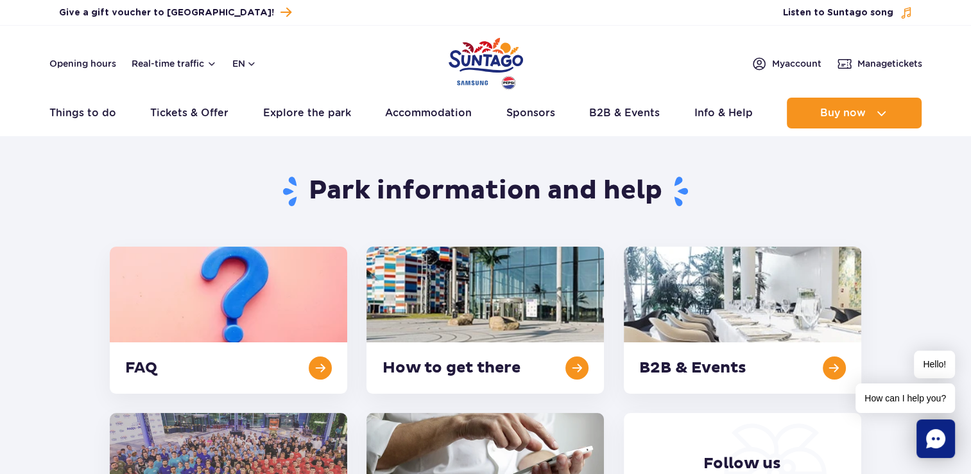
click at [481, 55] on img "Park of Poland" at bounding box center [486, 63] width 74 height 59
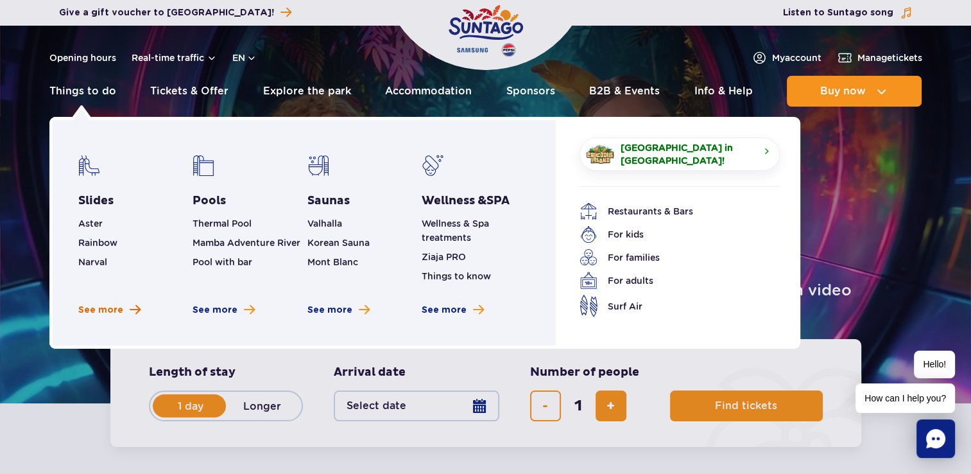
click at [106, 307] on span "See more" at bounding box center [100, 310] width 45 height 13
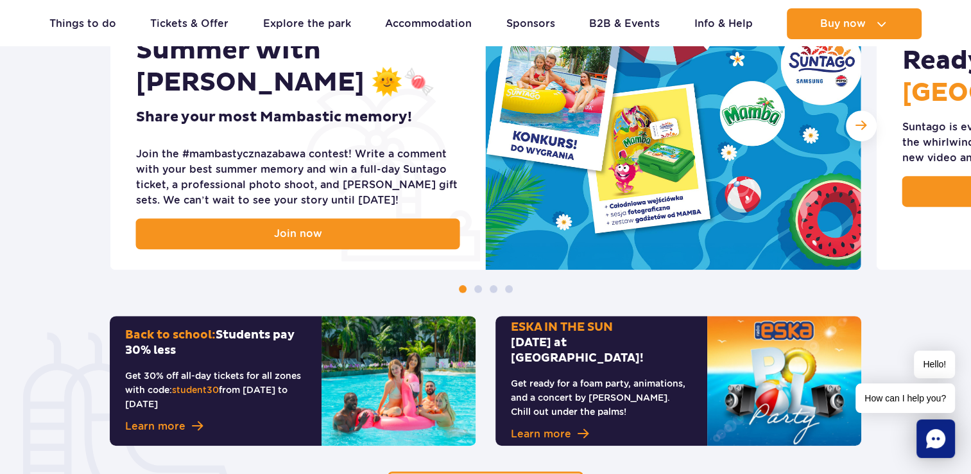
scroll to position [834, 0]
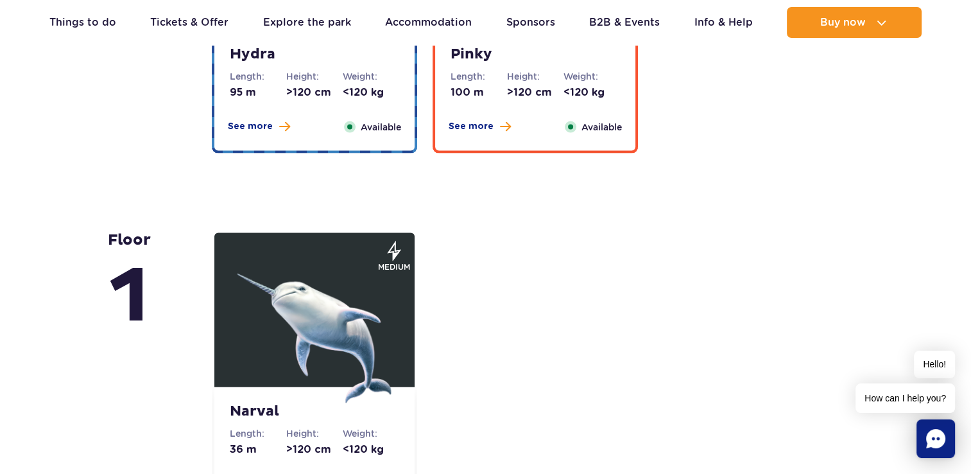
scroll to position [2696, 0]
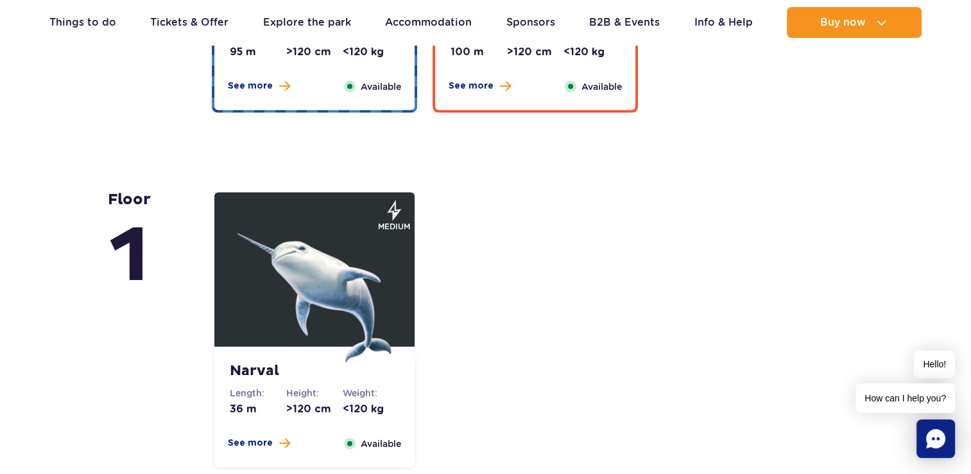
click at [282, 252] on img at bounding box center [314, 286] width 154 height 154
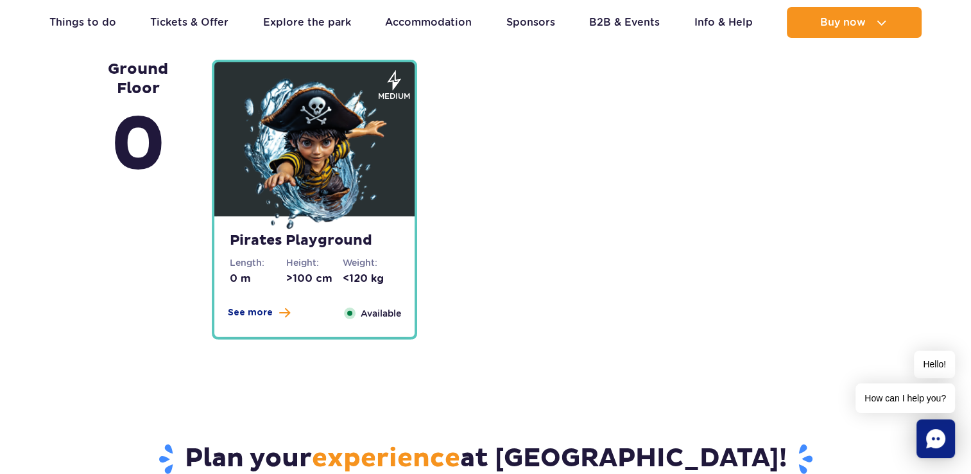
scroll to position [3373, 0]
